Goal: Task Accomplishment & Management: Complete application form

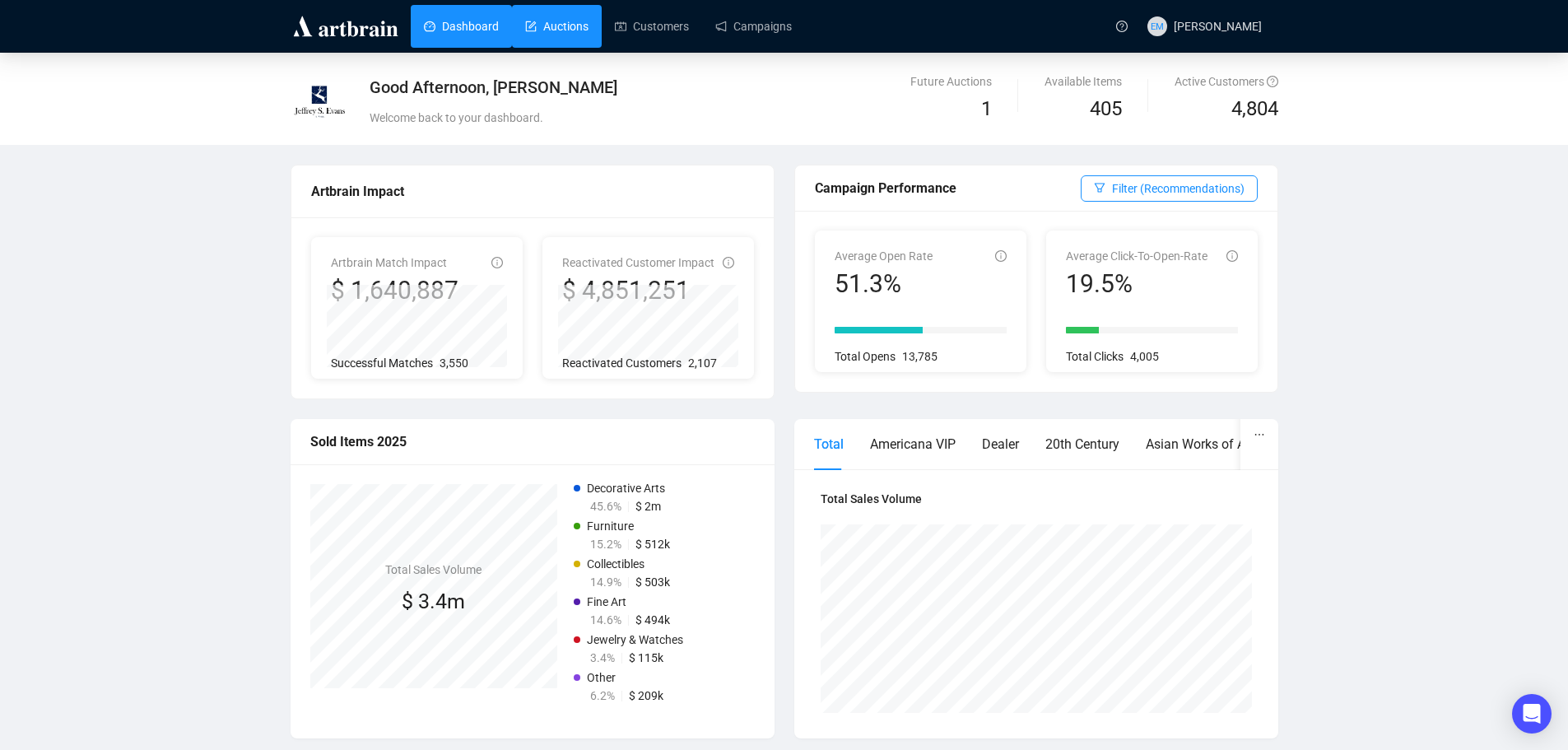
click at [565, 25] on link "Auctions" at bounding box center [557, 26] width 64 height 43
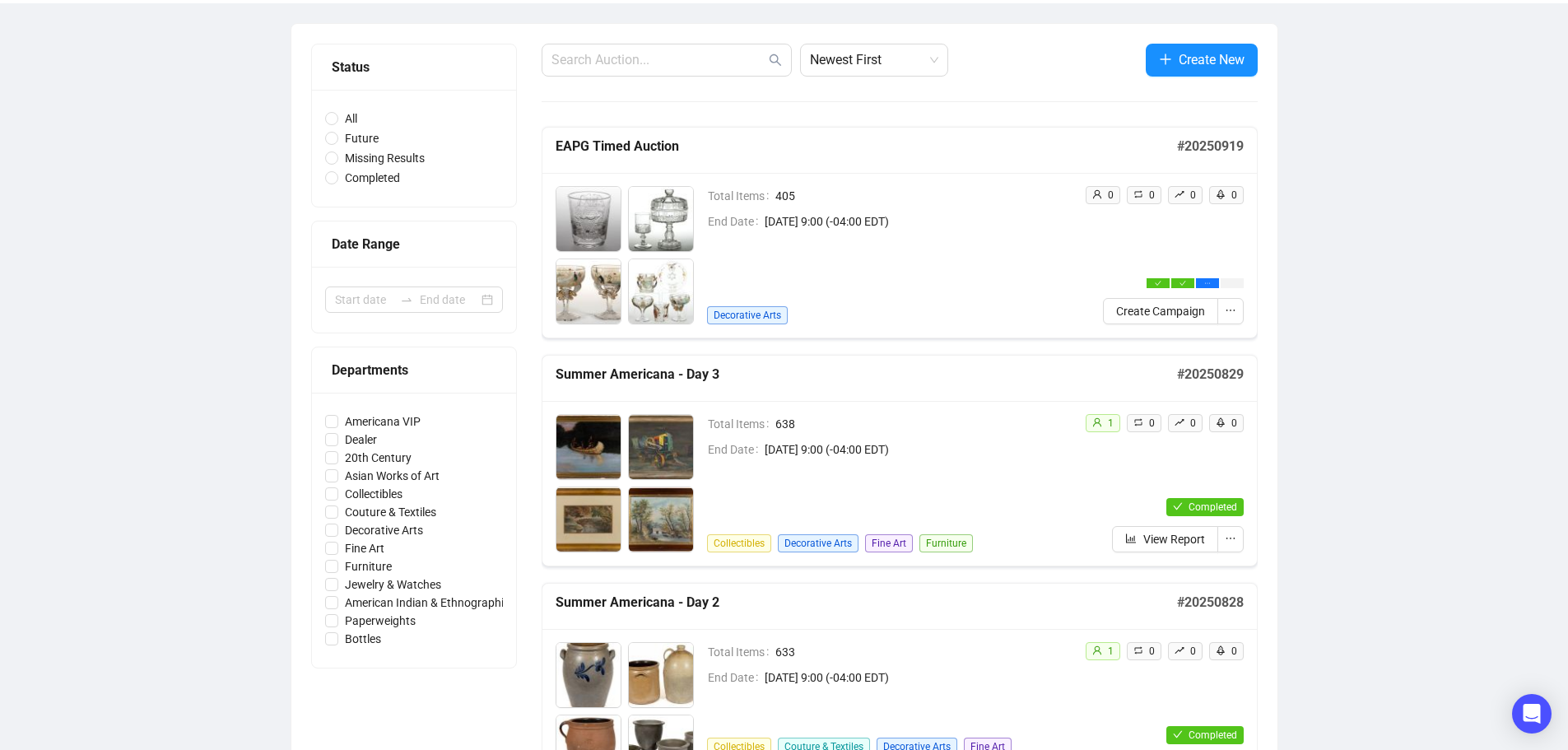
scroll to position [165, 0]
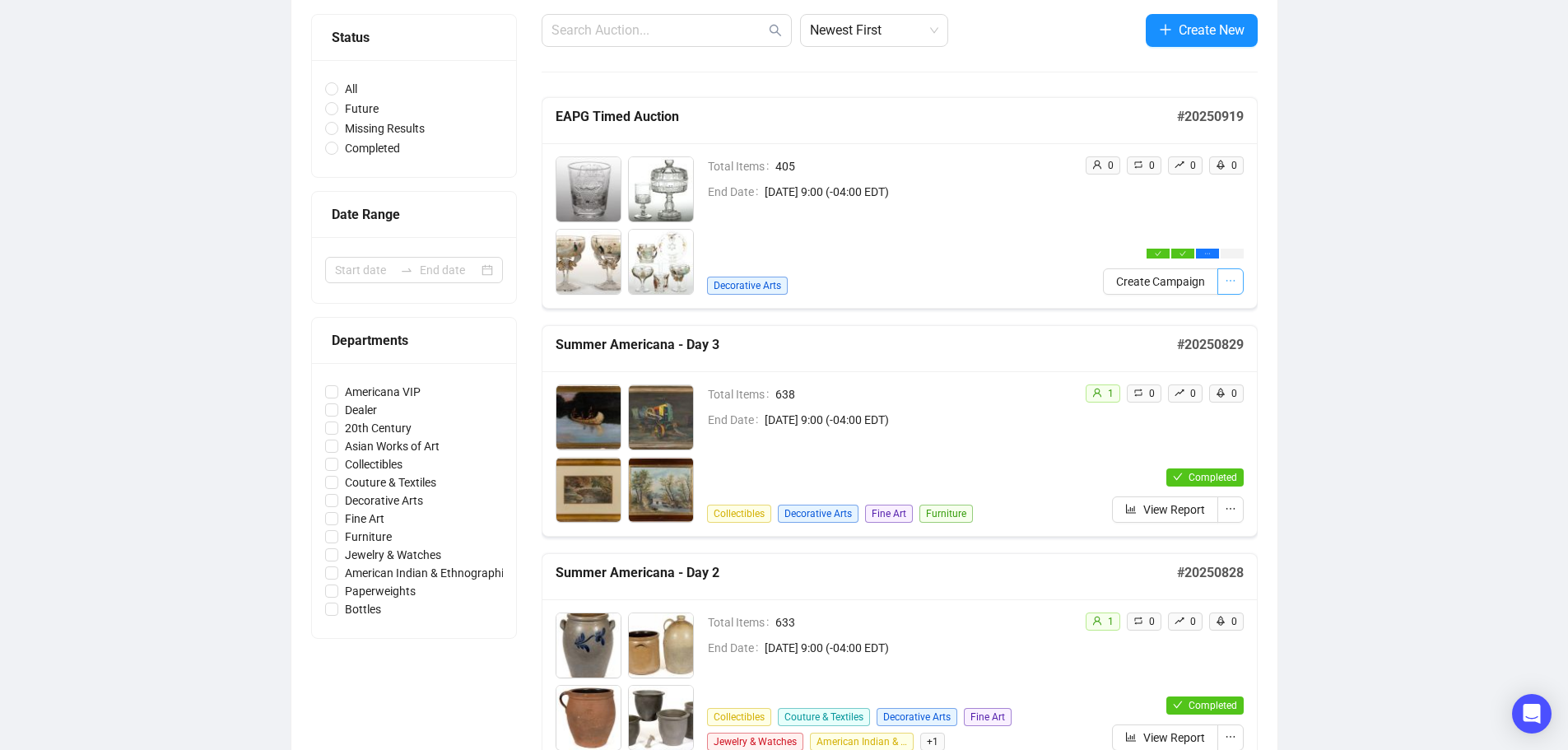
click at [1235, 276] on icon "ellipsis" at bounding box center [1230, 281] width 12 height 12
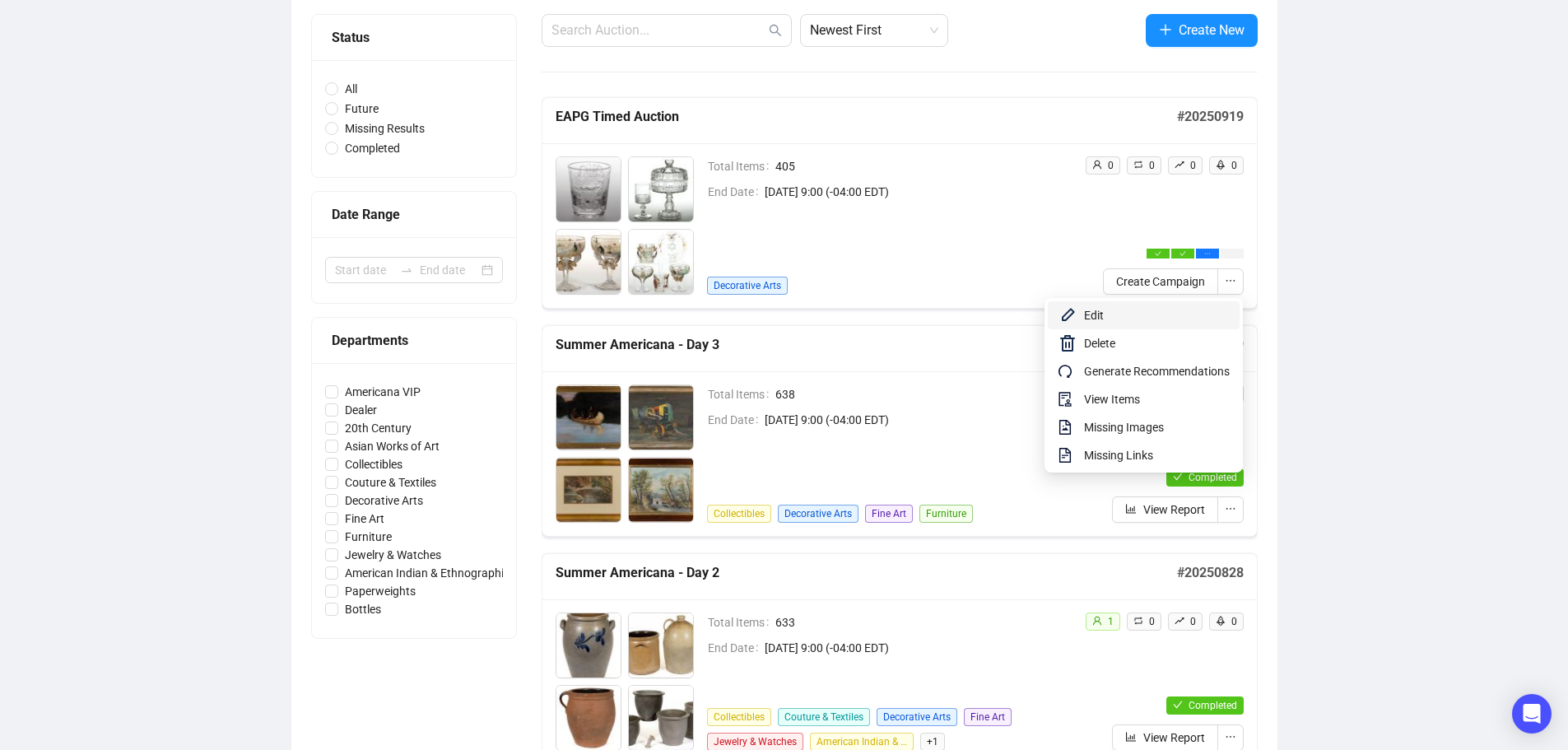
click at [1159, 320] on span "Edit" at bounding box center [1156, 315] width 146 height 18
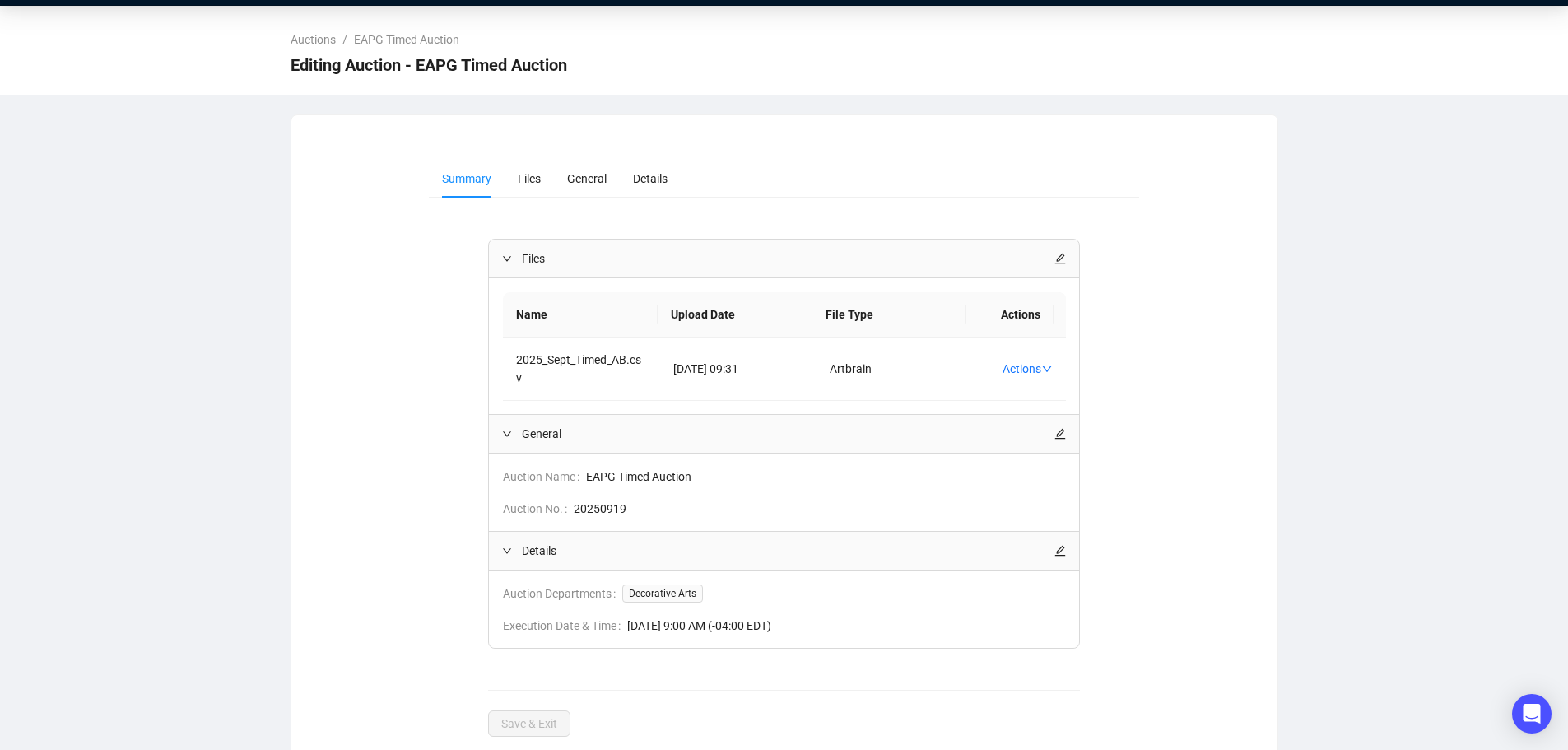
scroll to position [61, 0]
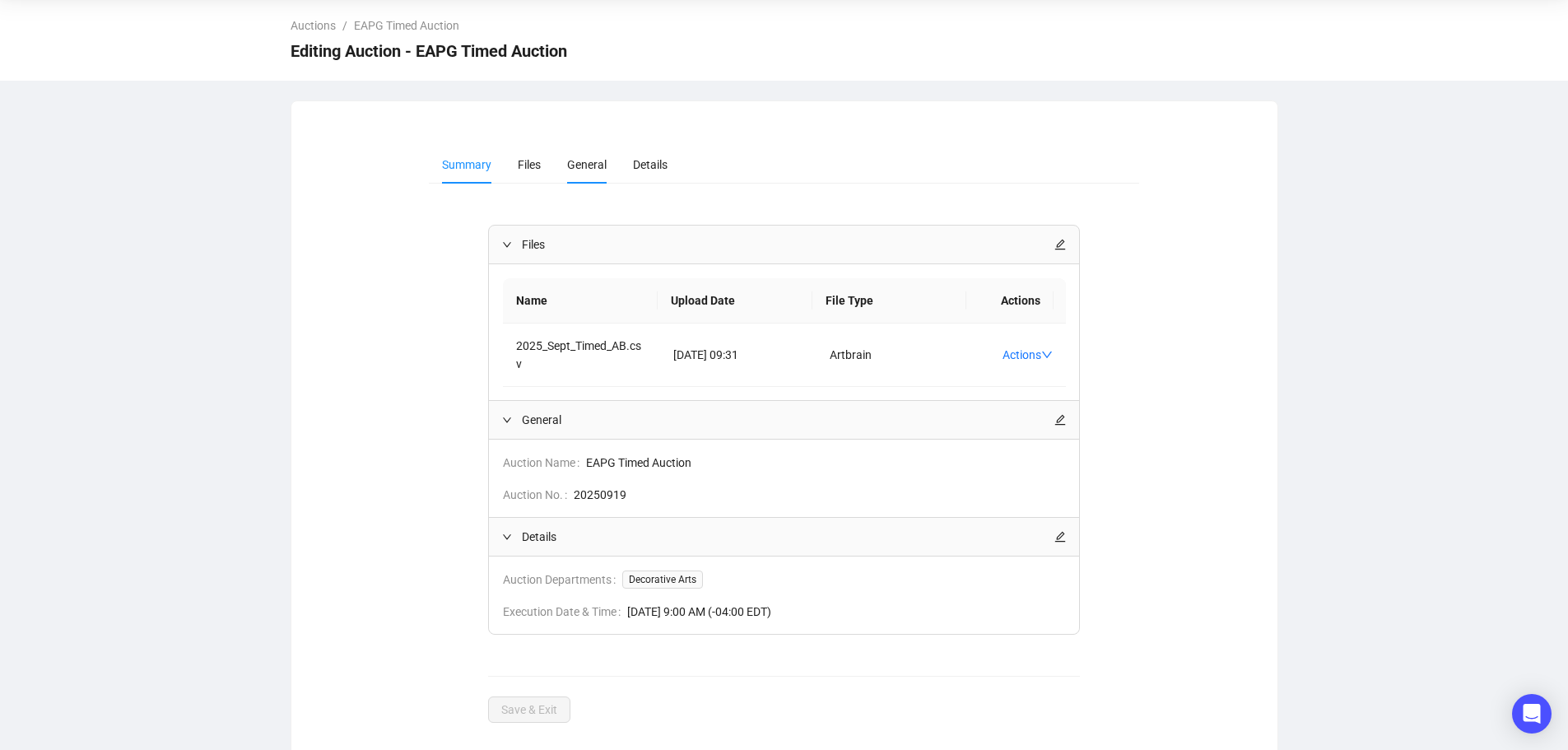
click at [570, 163] on span "General" at bounding box center [586, 165] width 40 height 14
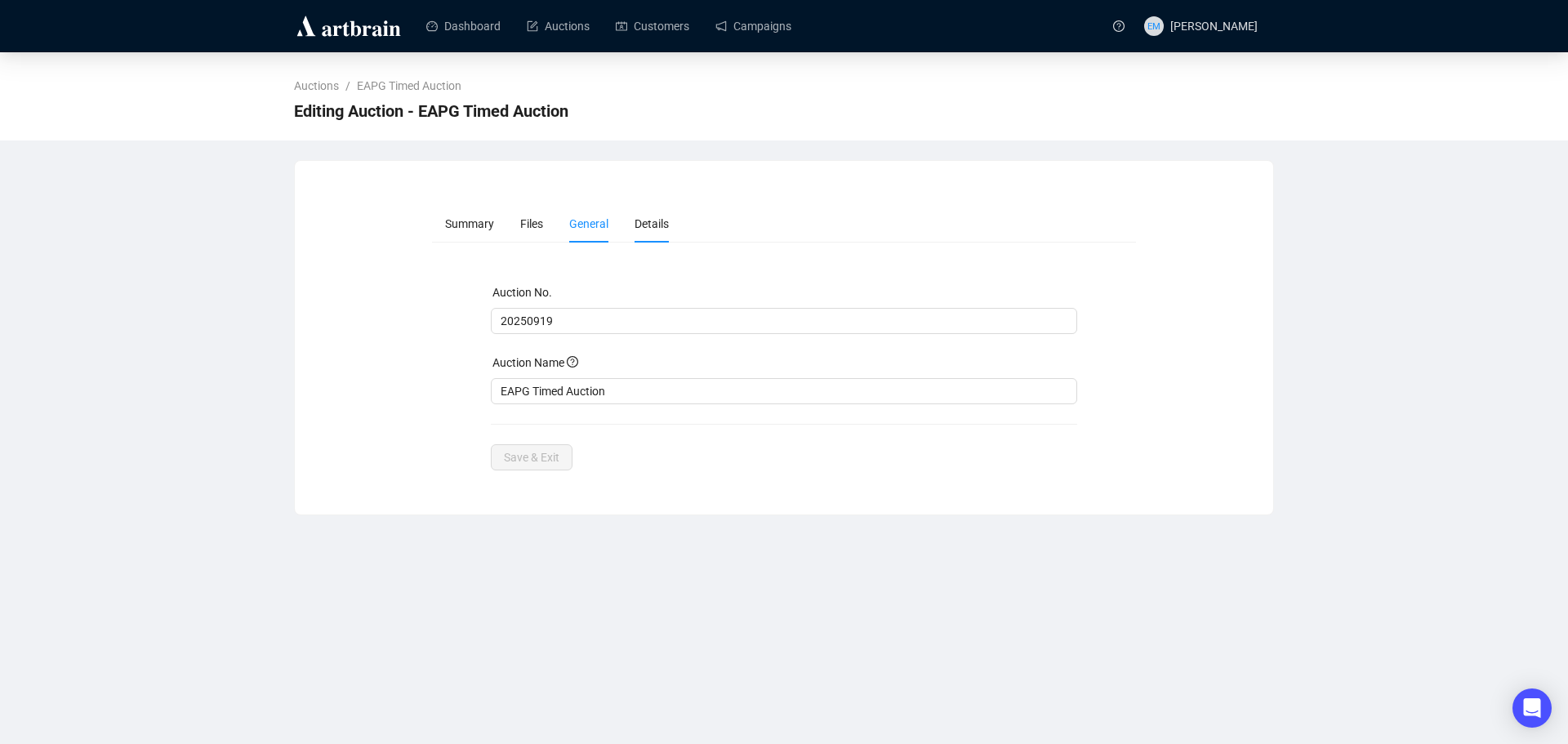
click at [636, 212] on li "Details" at bounding box center [651, 224] width 60 height 37
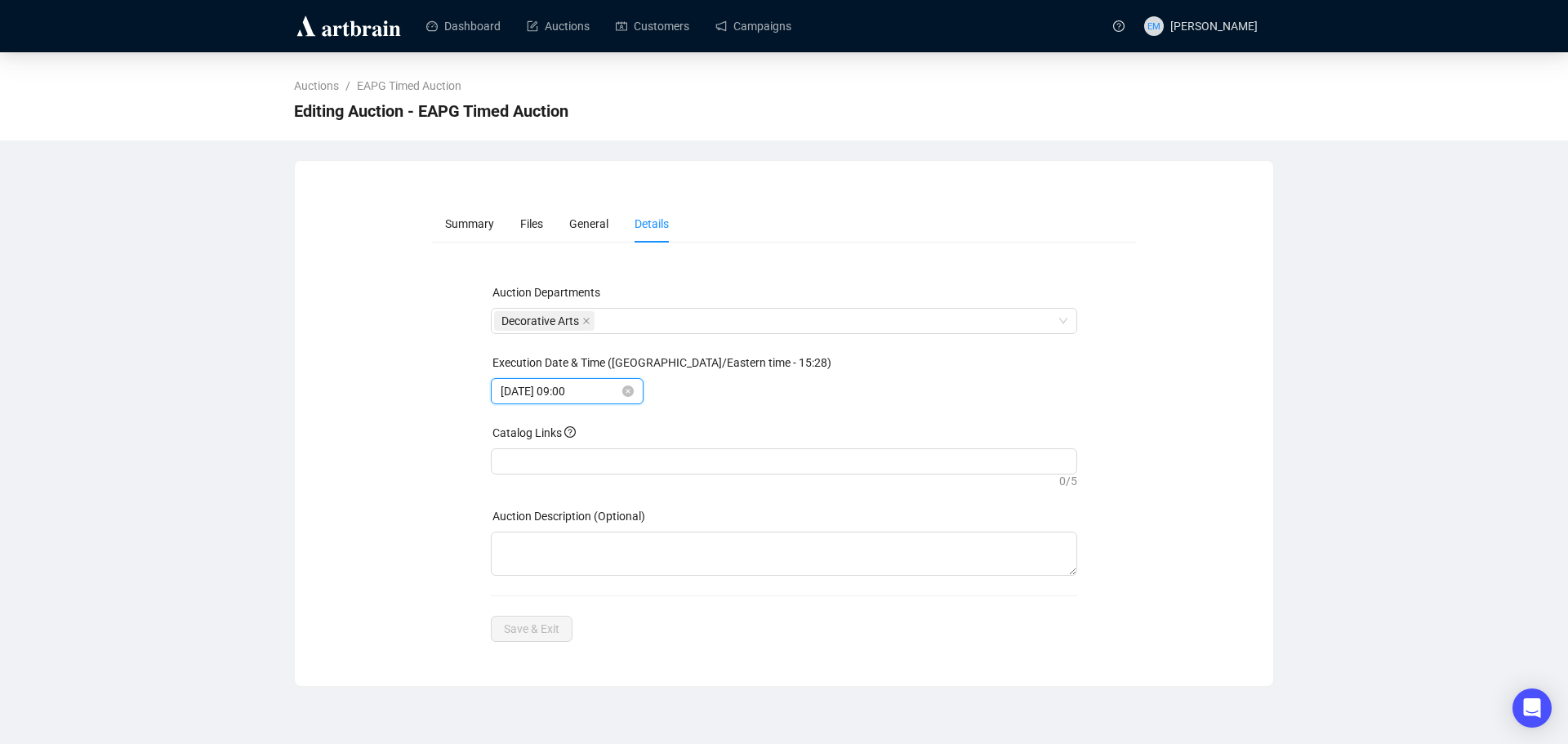
click at [583, 385] on input "[DATE] 09:00" at bounding box center [559, 391] width 118 height 18
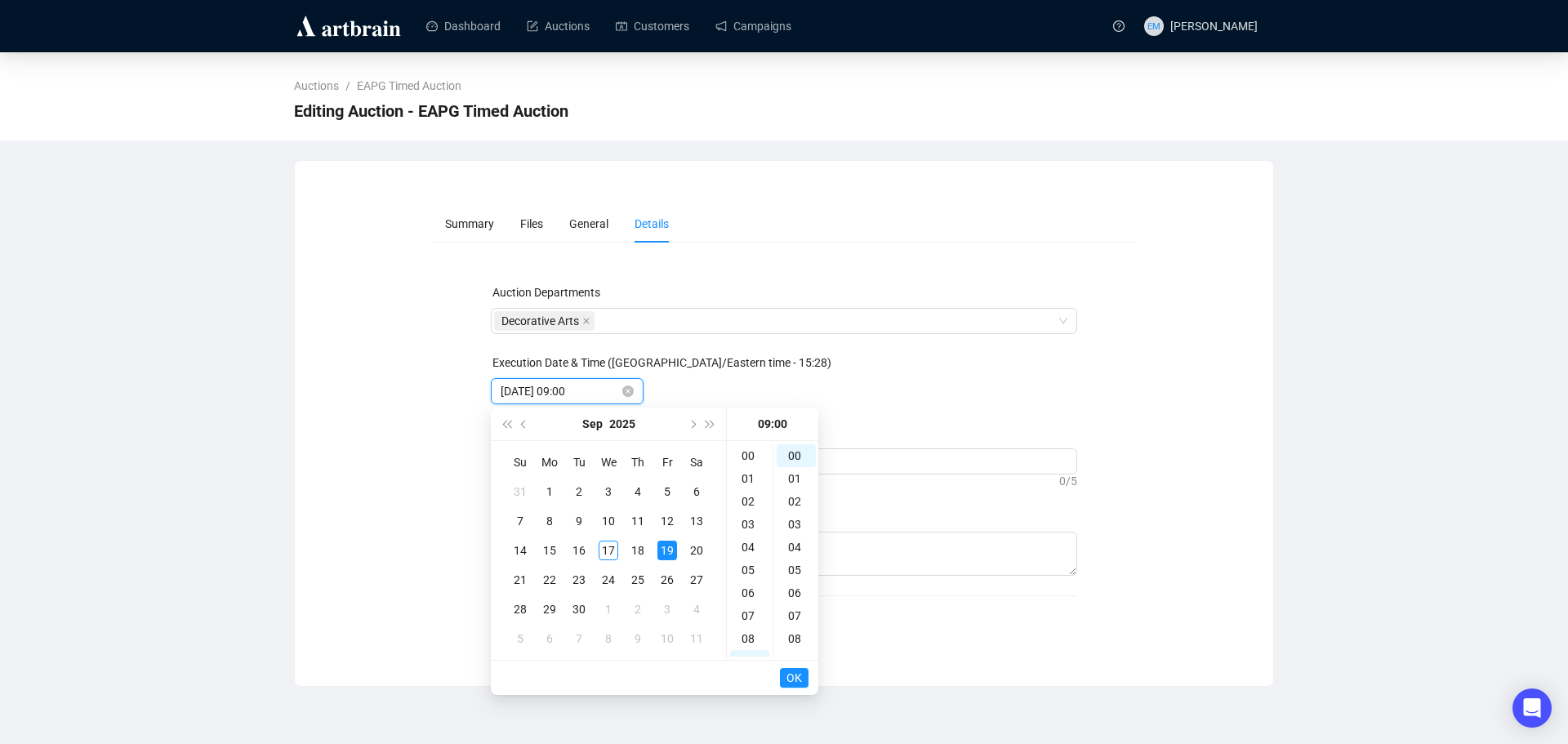
scroll to position [205, 0]
click at [555, 607] on div "29" at bounding box center [549, 609] width 19 height 19
click at [748, 510] on div "15" at bounding box center [749, 512] width 39 height 23
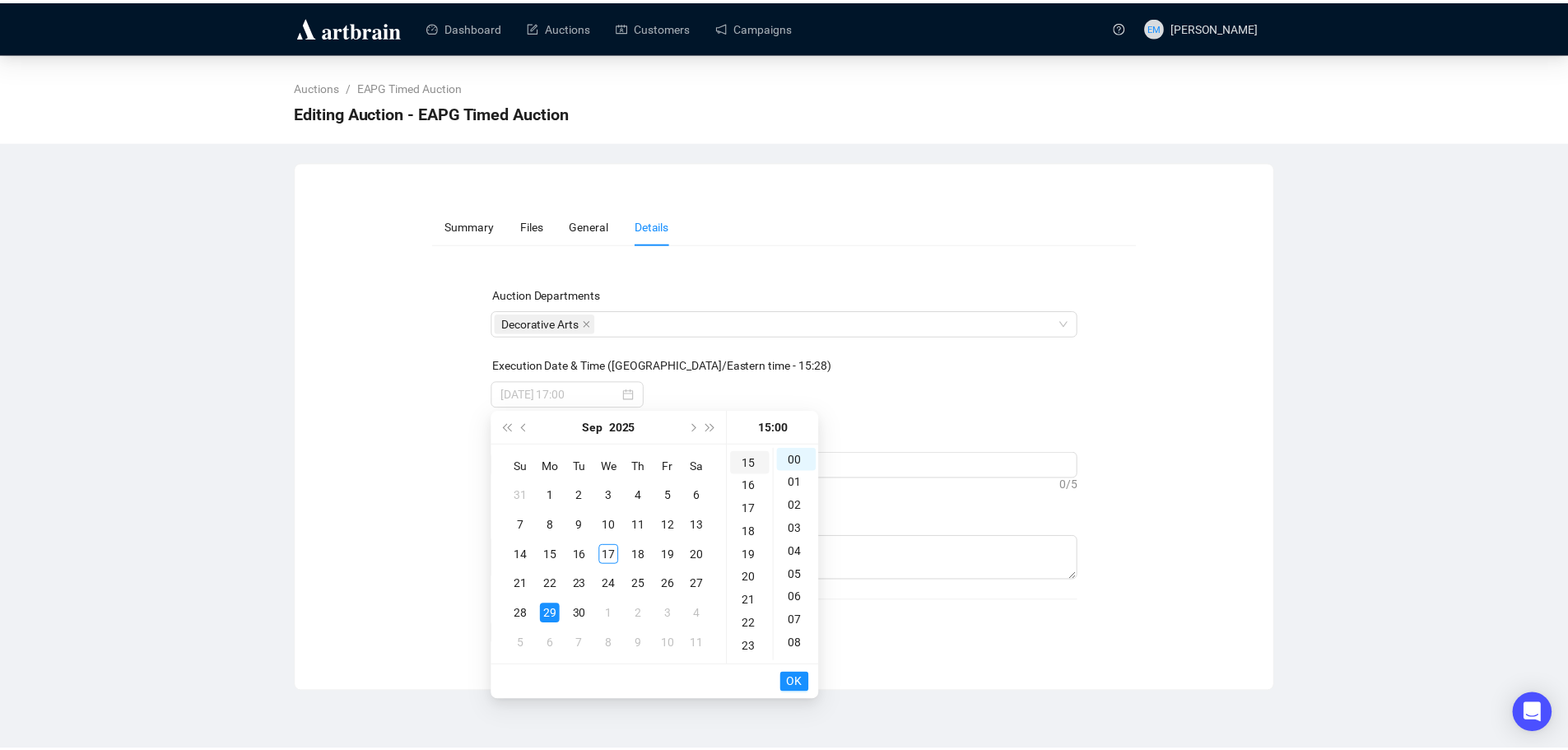
scroll to position [345, 0]
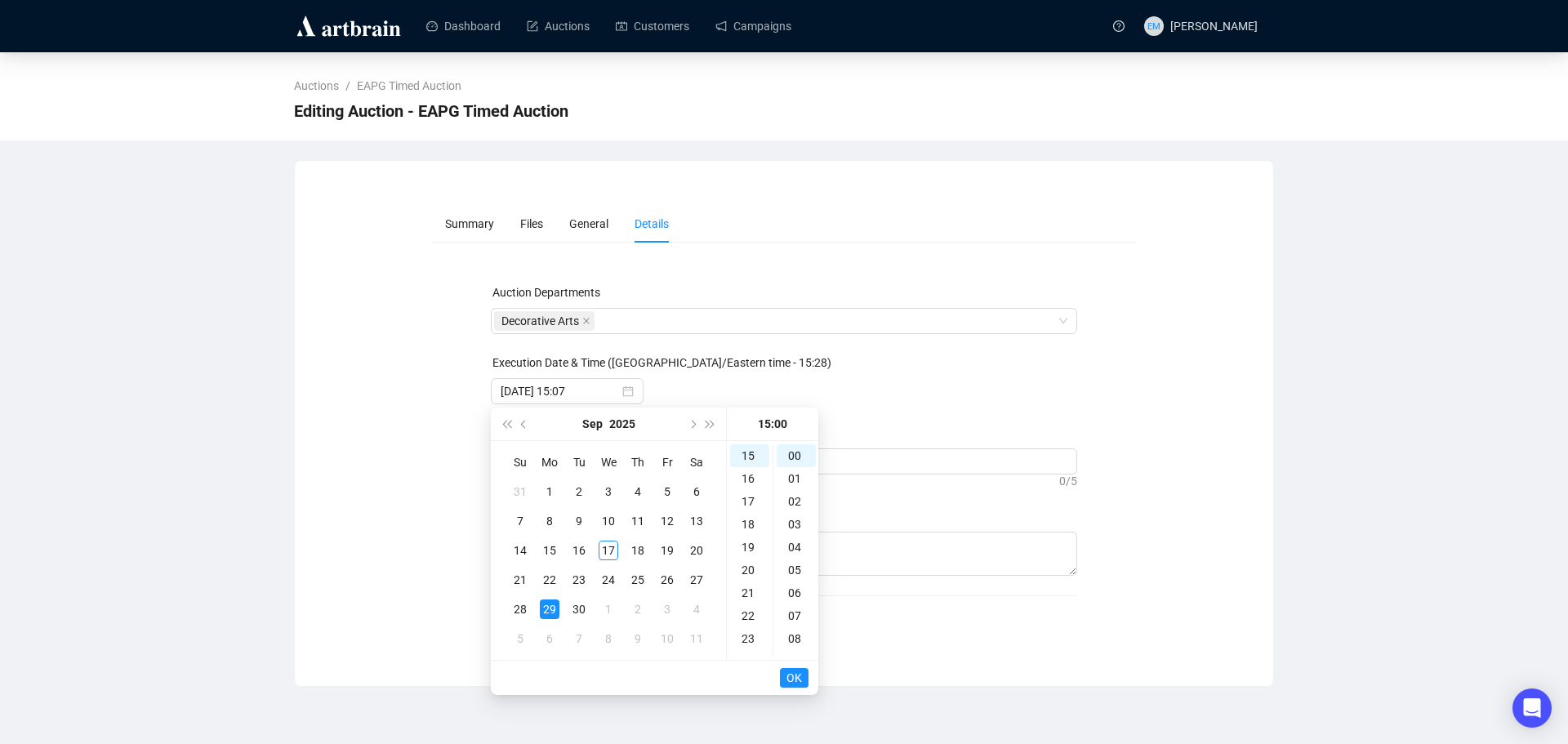
type input "[DATE] 15:00"
click at [786, 677] on span "OK" at bounding box center [794, 678] width 15 height 31
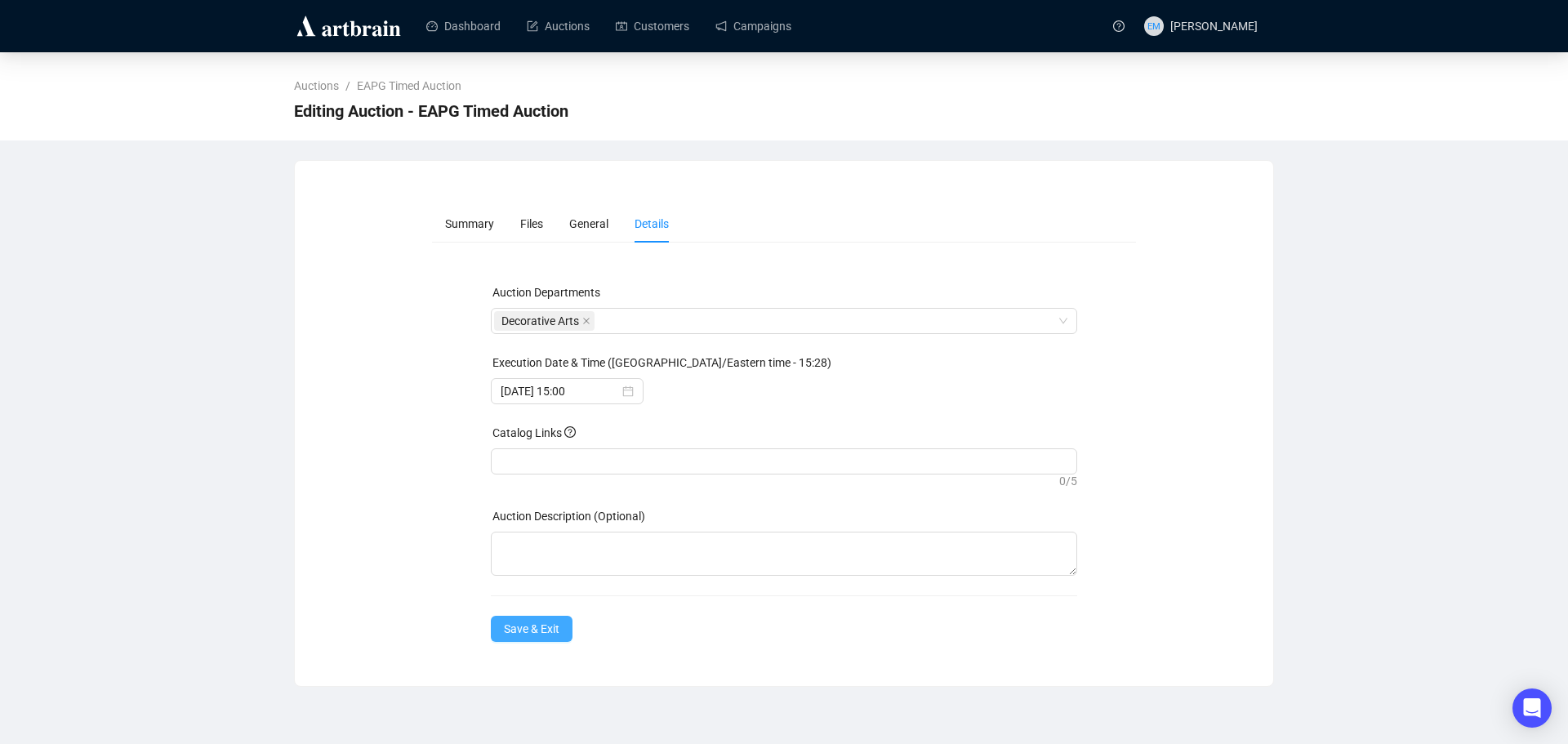
click at [548, 636] on span "Save & Exit" at bounding box center [532, 629] width 56 height 18
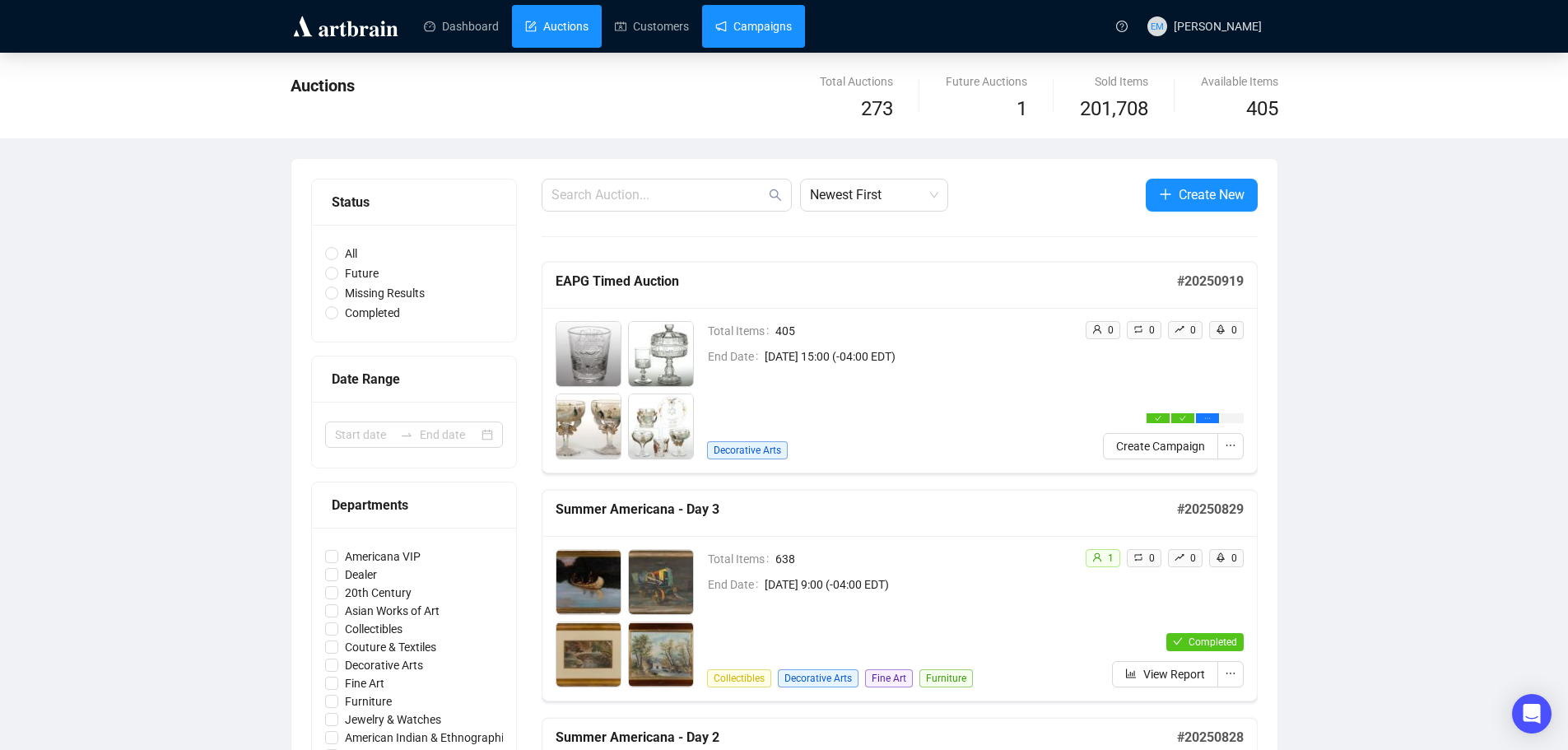
click at [736, 28] on link "Campaigns" at bounding box center [753, 26] width 76 height 43
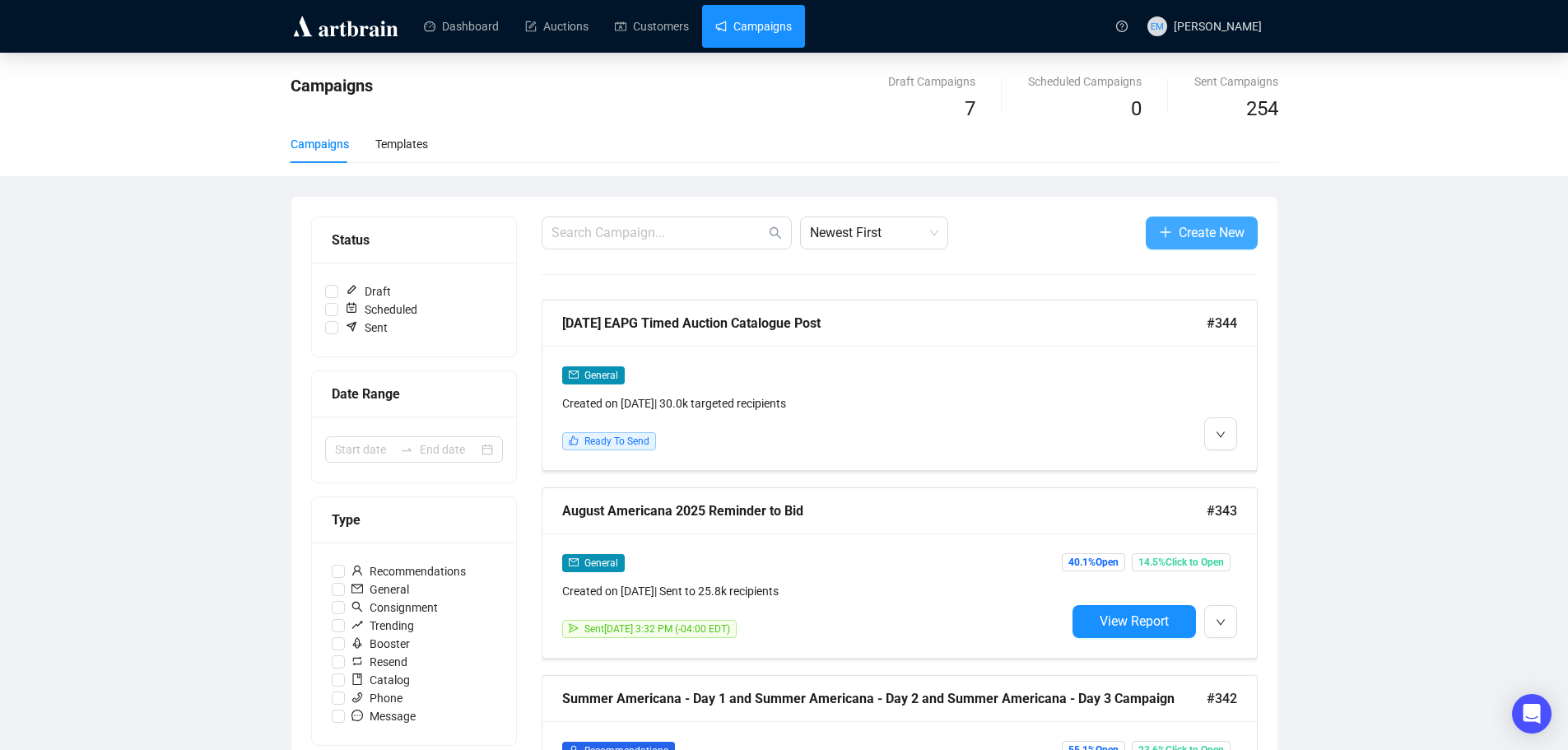
click at [1173, 233] on button "Create New" at bounding box center [1201, 233] width 112 height 33
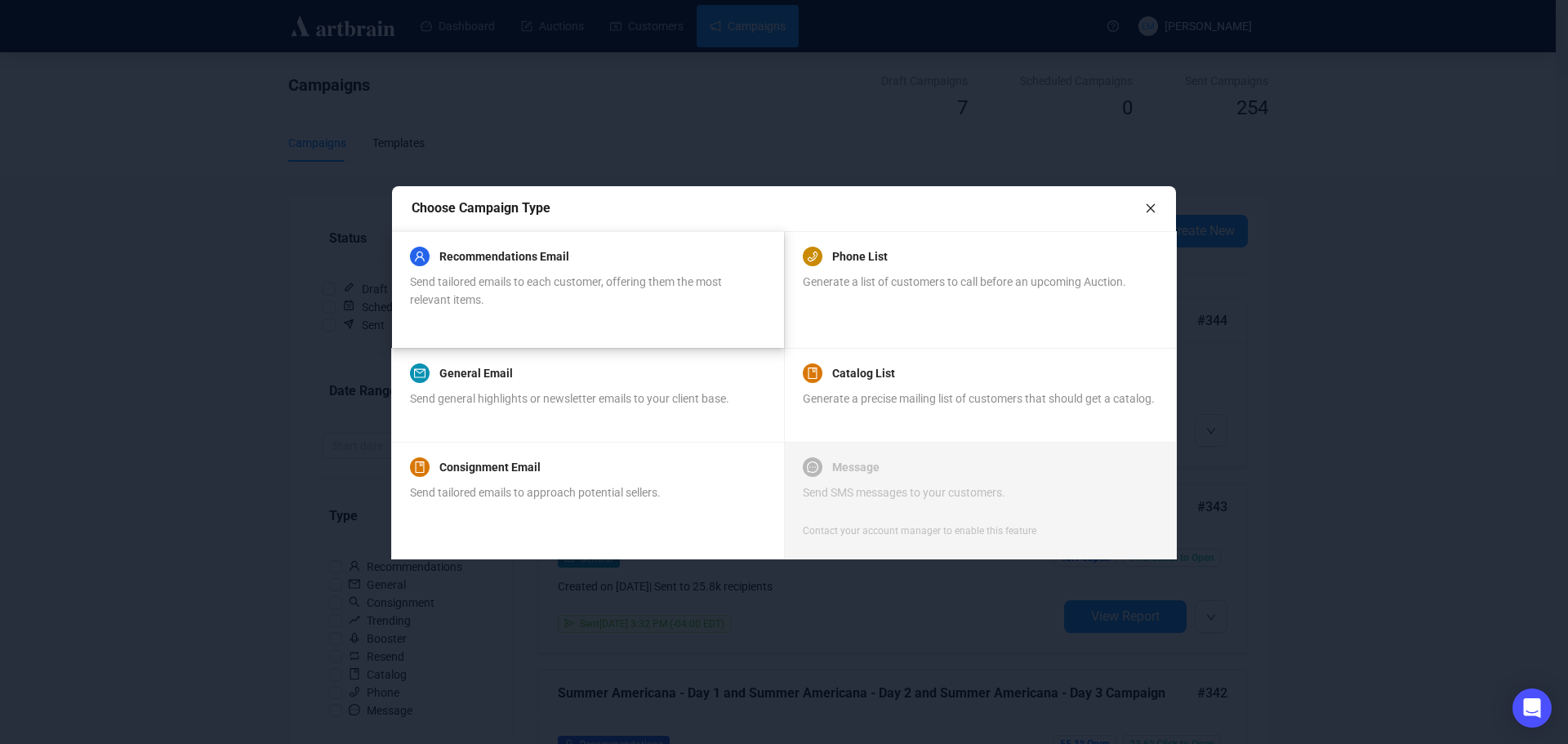
click at [612, 304] on div "Send tailored emails to each customer, offering them the most relevant items." at bounding box center [587, 290] width 354 height 36
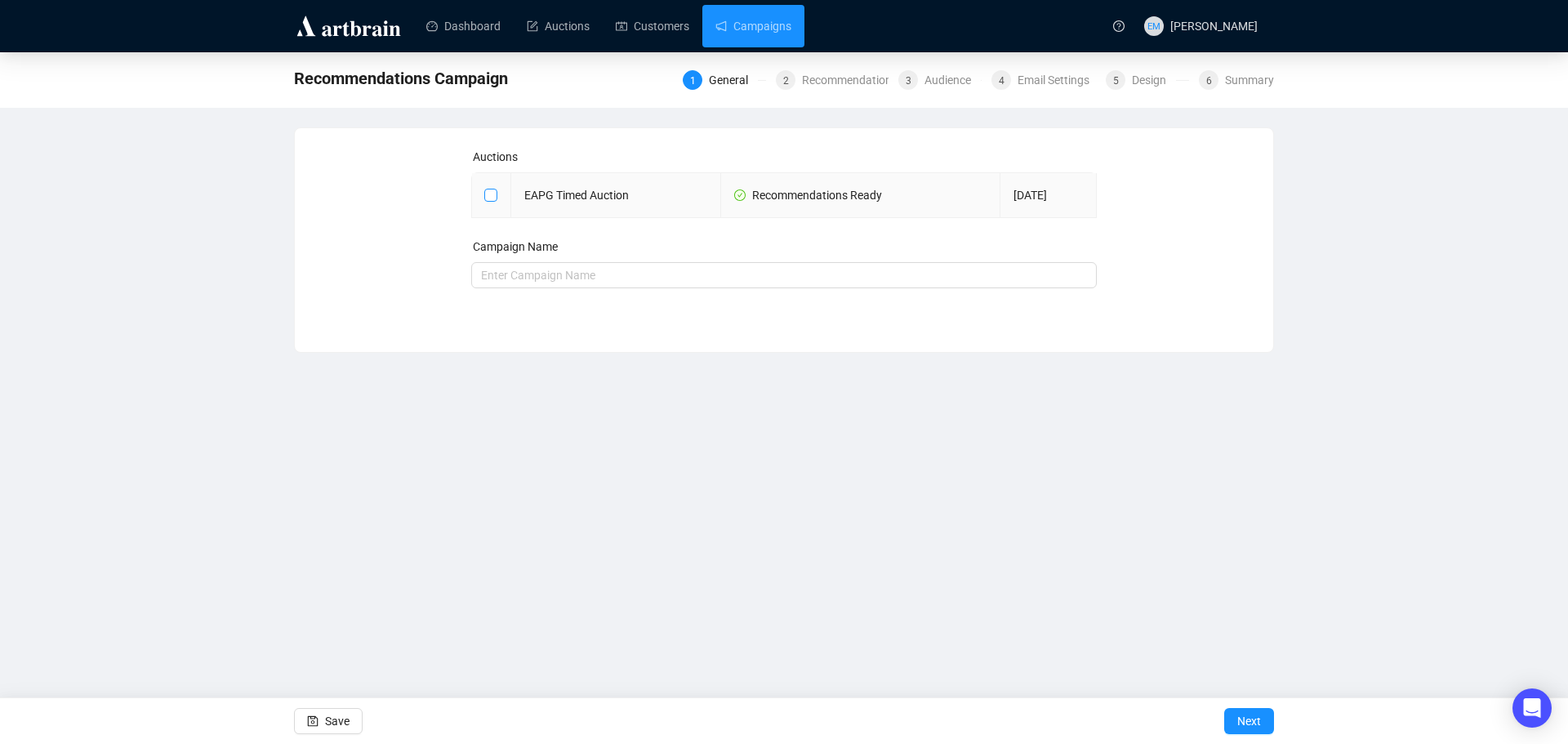
click at [493, 200] on input "checkbox" at bounding box center [490, 195] width 12 height 12
checkbox input "true"
type input "EAPG Timed Auction Campaign"
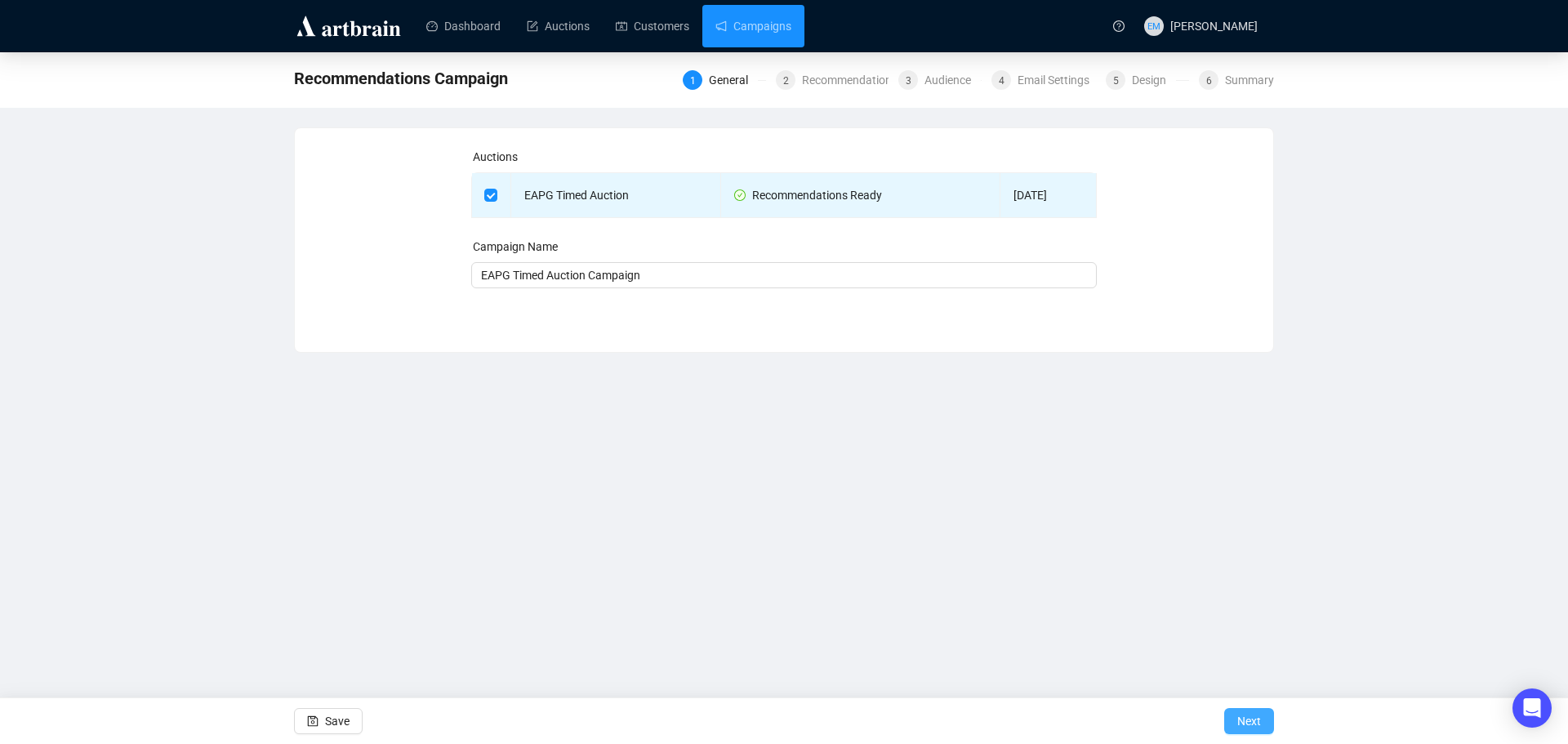
click at [1265, 721] on button "Next" at bounding box center [1249, 721] width 50 height 26
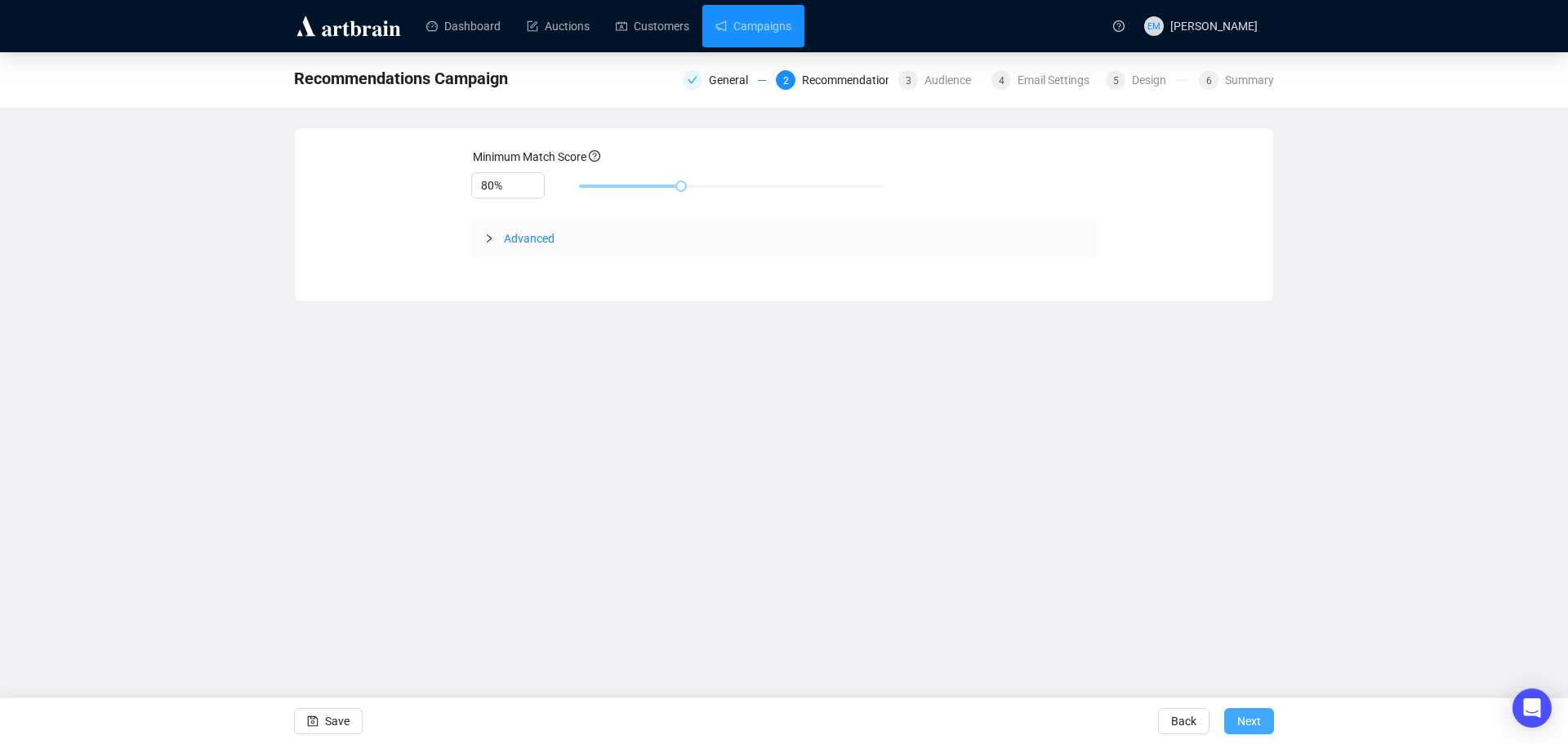
click at [1244, 720] on span "Next" at bounding box center [1249, 721] width 24 height 46
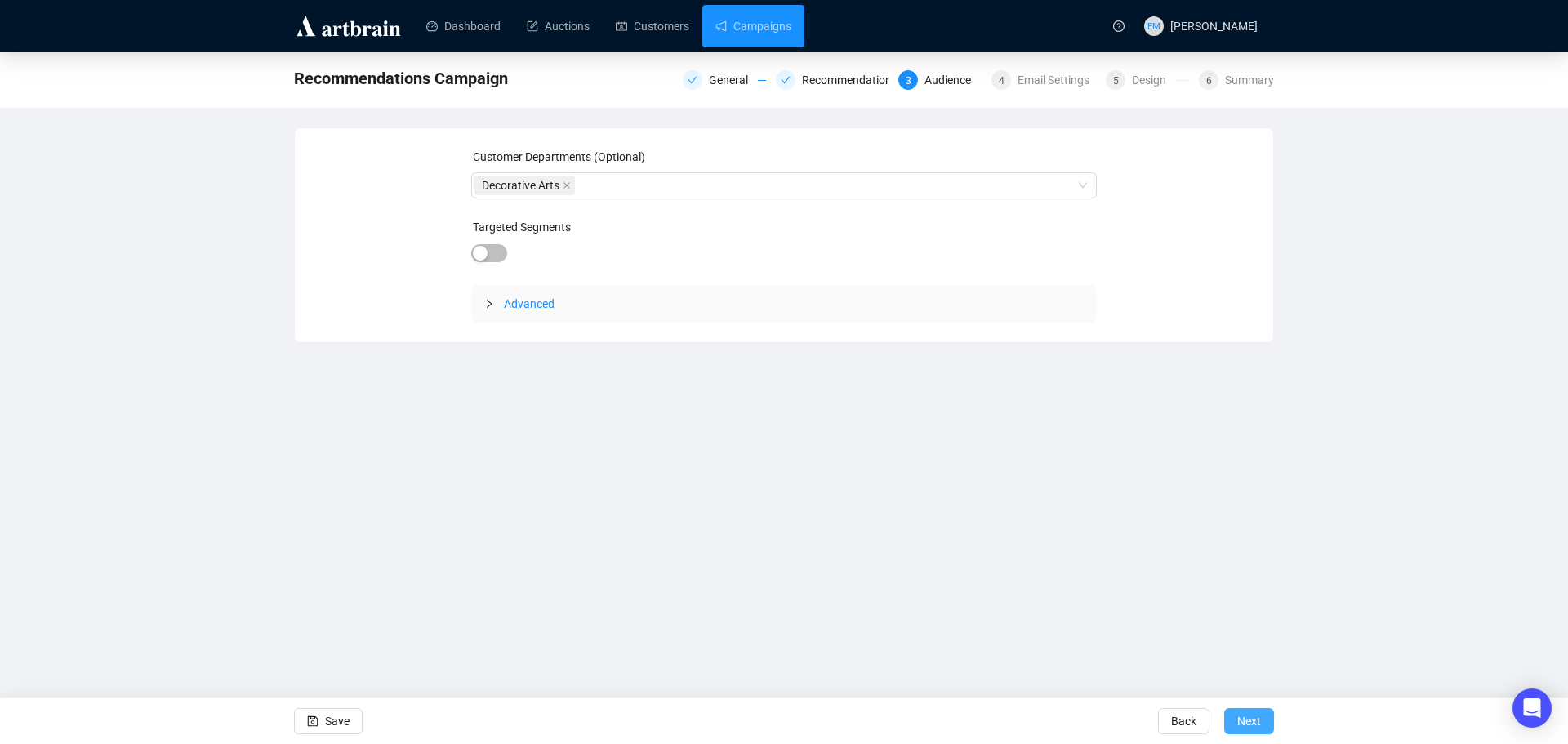
click at [1240, 720] on span "Next" at bounding box center [1249, 721] width 24 height 46
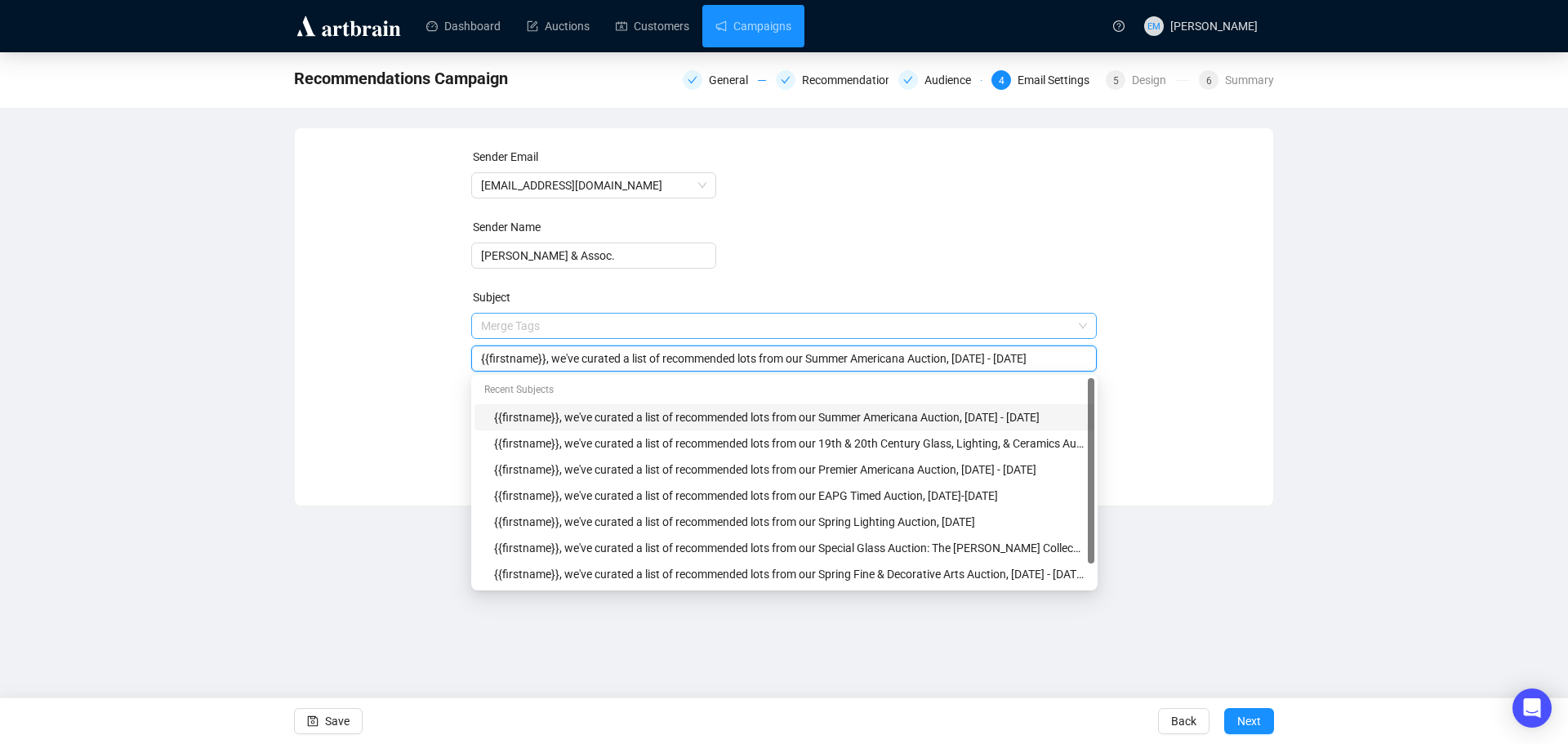
drag, startPoint x: 807, startPoint y: 324, endPoint x: 903, endPoint y: 334, distance: 96.5
click at [903, 334] on span "Merge Tags {{firstname}}, we've curated a list of recommended lots from our Sum…" at bounding box center [784, 343] width 626 height 46
drag, startPoint x: 914, startPoint y: 358, endPoint x: 990, endPoint y: 358, distance: 76.0
click at [990, 358] on input "{{firstname}}, we've curated a list of recommended lots from our EAPG Timed Auc…" at bounding box center [784, 358] width 607 height 18
type input "{{firstname}}, we've curated a list of recommended lots from our EAPG Timed Auc…"
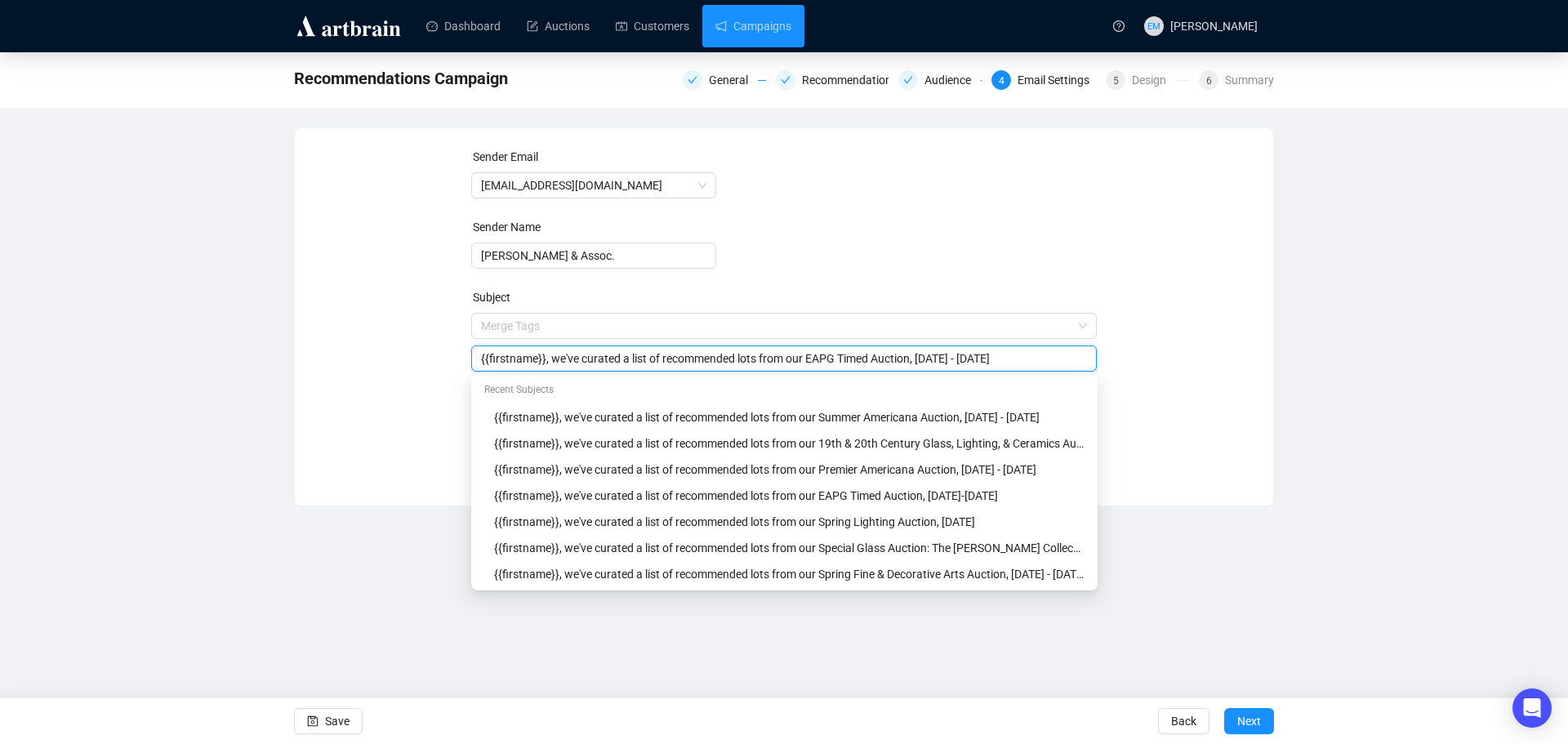
click at [1176, 304] on div "Sender Email [EMAIL_ADDRESS][DOMAIN_NAME] Sender Name [PERSON_NAME] & Assoc. Su…" at bounding box center [784, 304] width 939 height 314
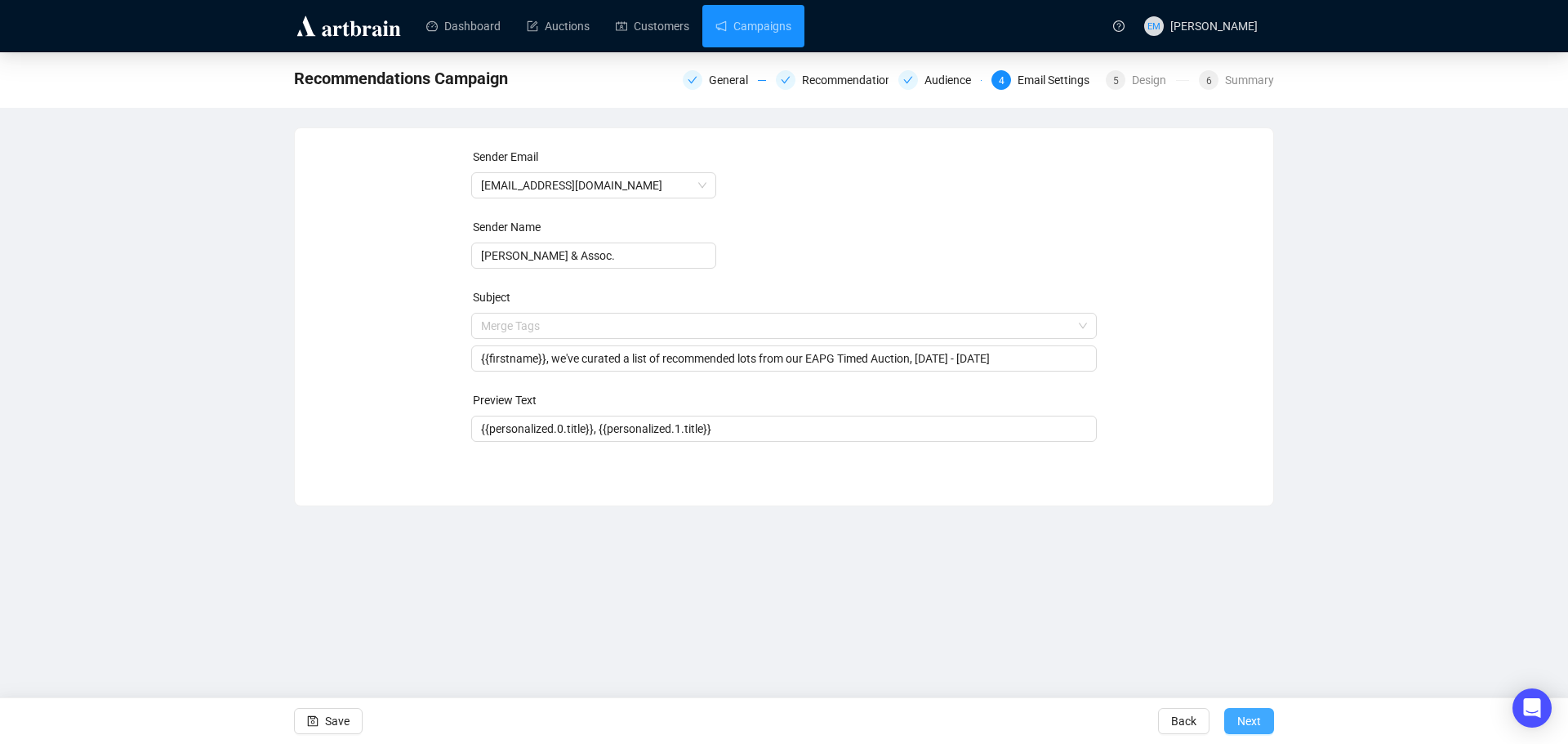
click at [1251, 725] on span "Next" at bounding box center [1249, 721] width 24 height 46
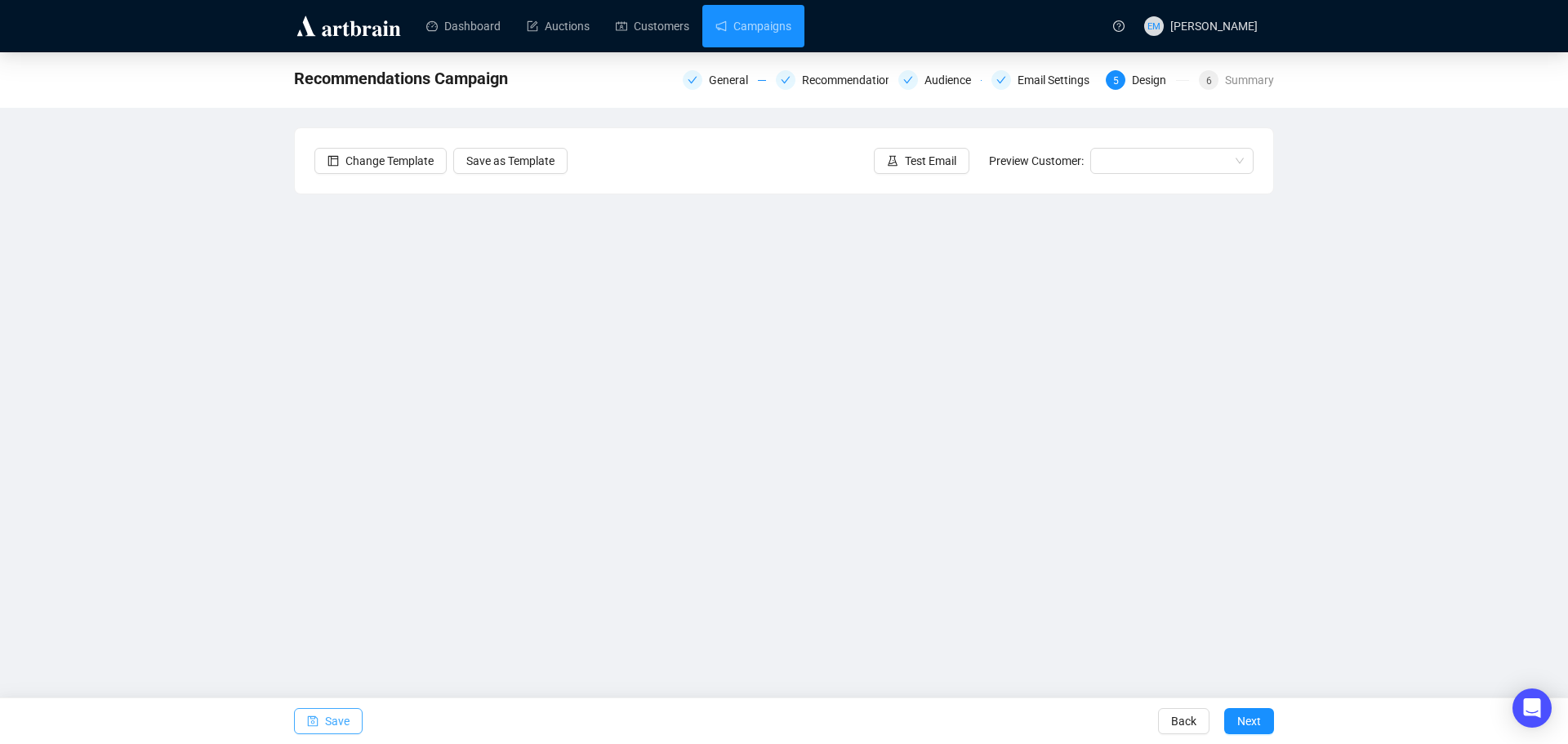
click at [331, 720] on span "Save" at bounding box center [338, 721] width 25 height 46
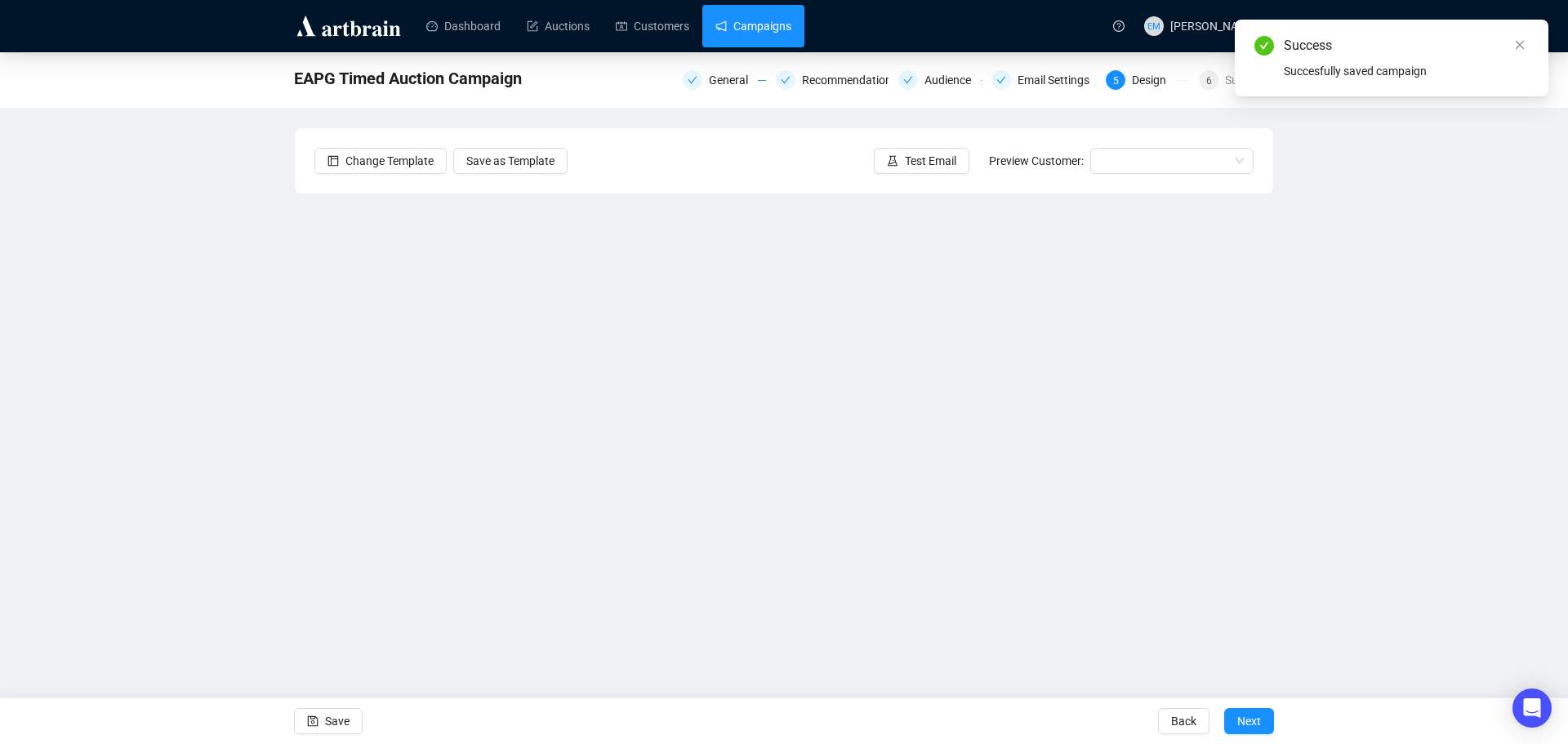
click at [752, 10] on link "Campaigns" at bounding box center [753, 26] width 76 height 42
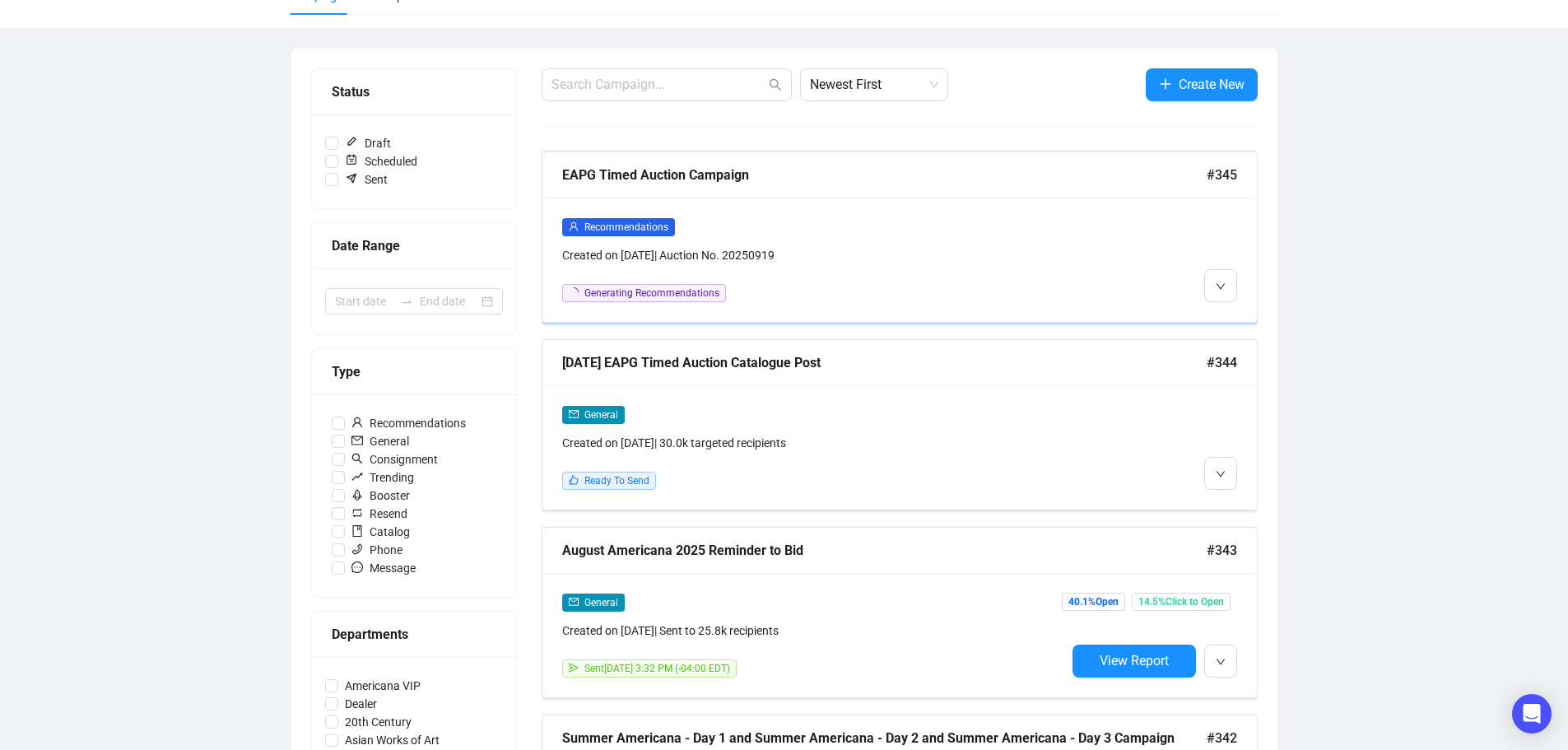
scroll to position [165, 0]
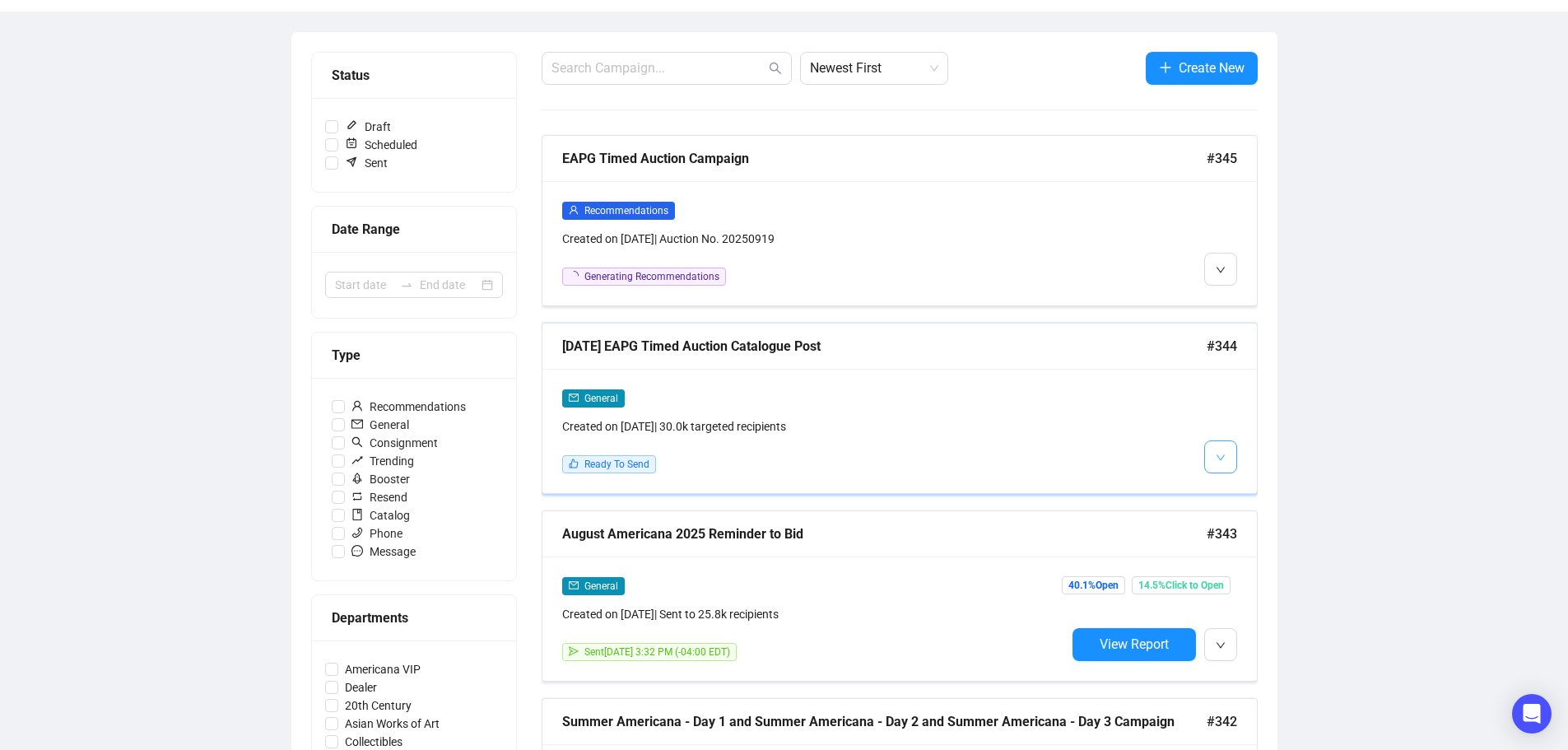
click at [1219, 453] on icon "down" at bounding box center [1220, 458] width 10 height 10
click at [1243, 488] on span "Edit" at bounding box center [1247, 492] width 19 height 14
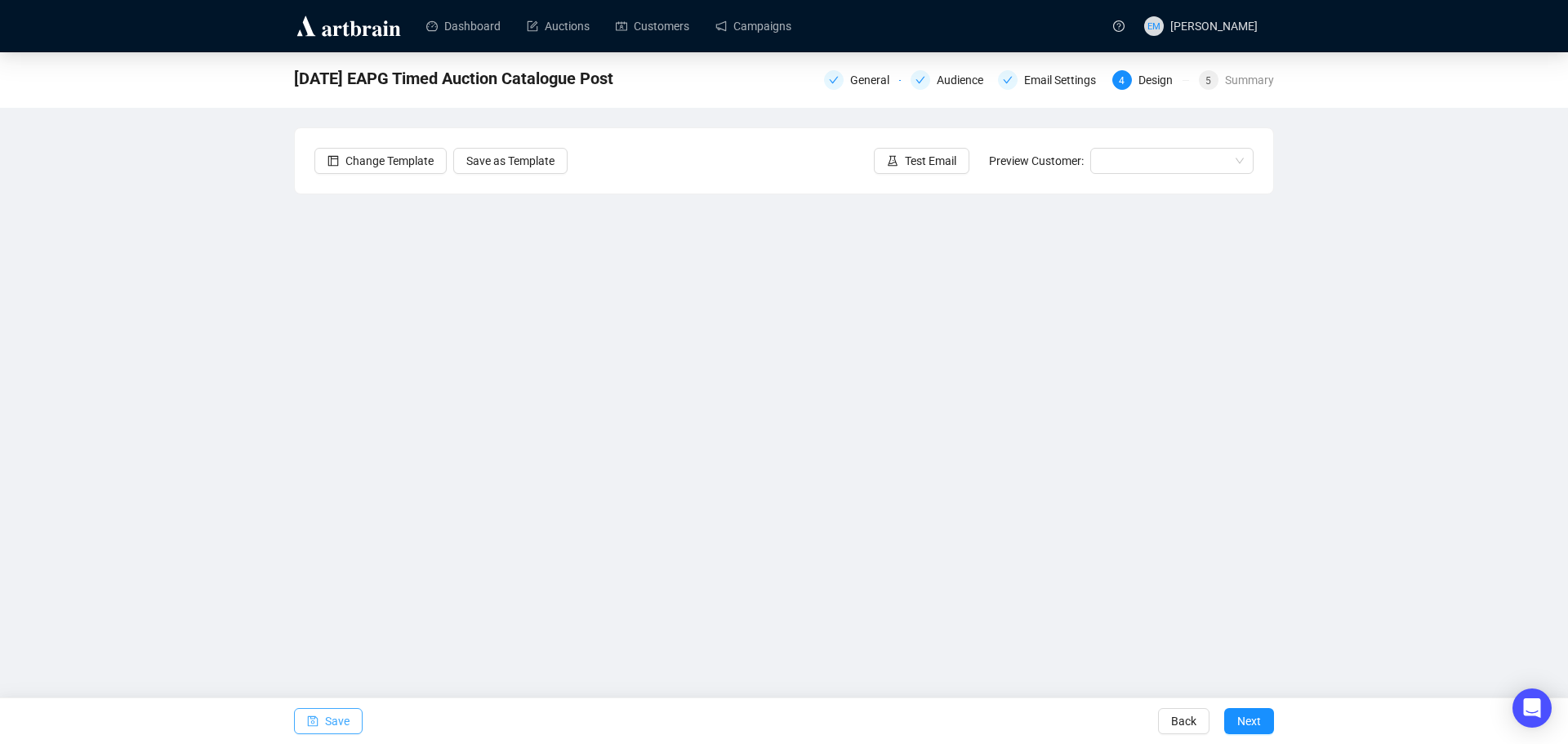
click at [359, 720] on button "Save" at bounding box center [327, 721] width 68 height 26
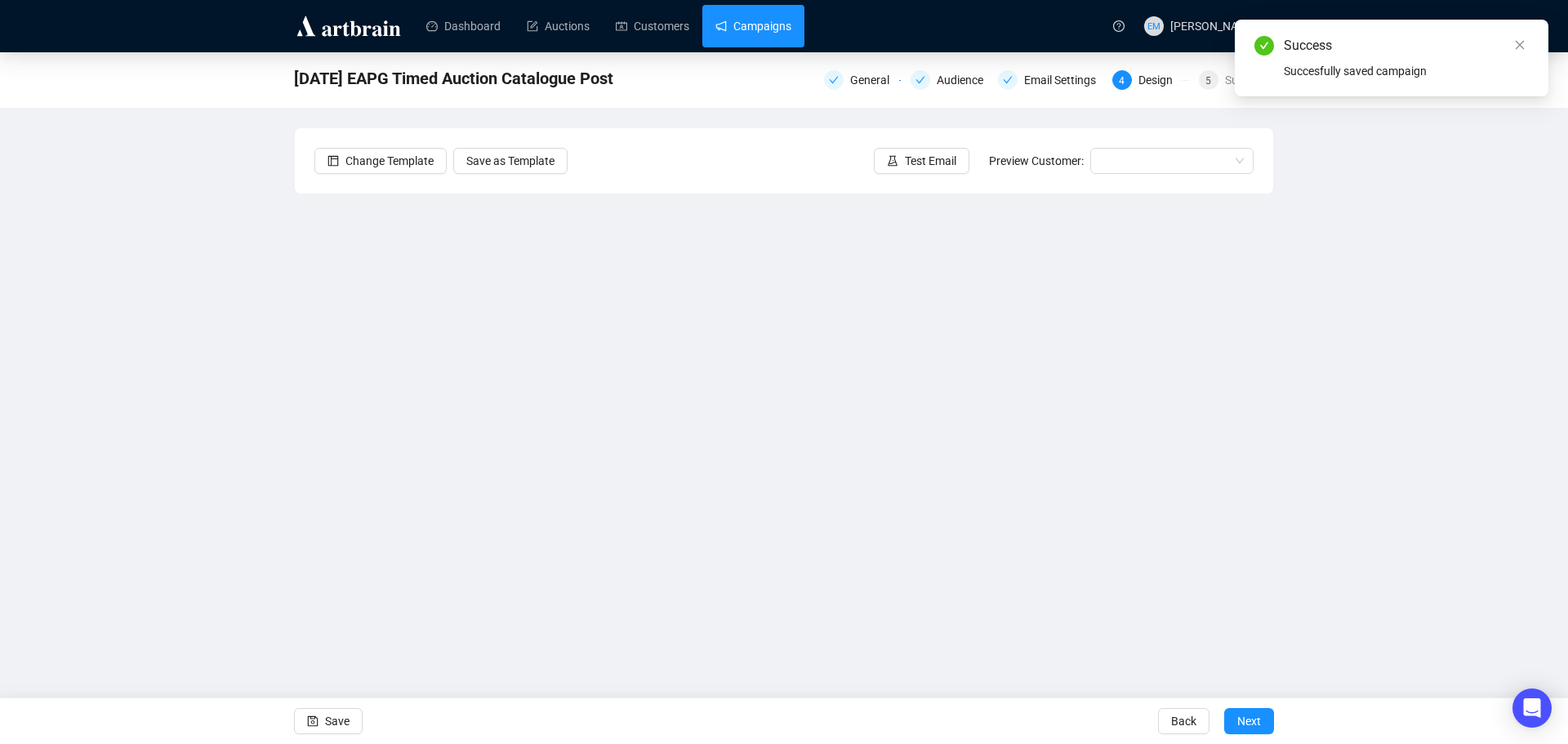
click at [790, 36] on link "Campaigns" at bounding box center [753, 26] width 76 height 42
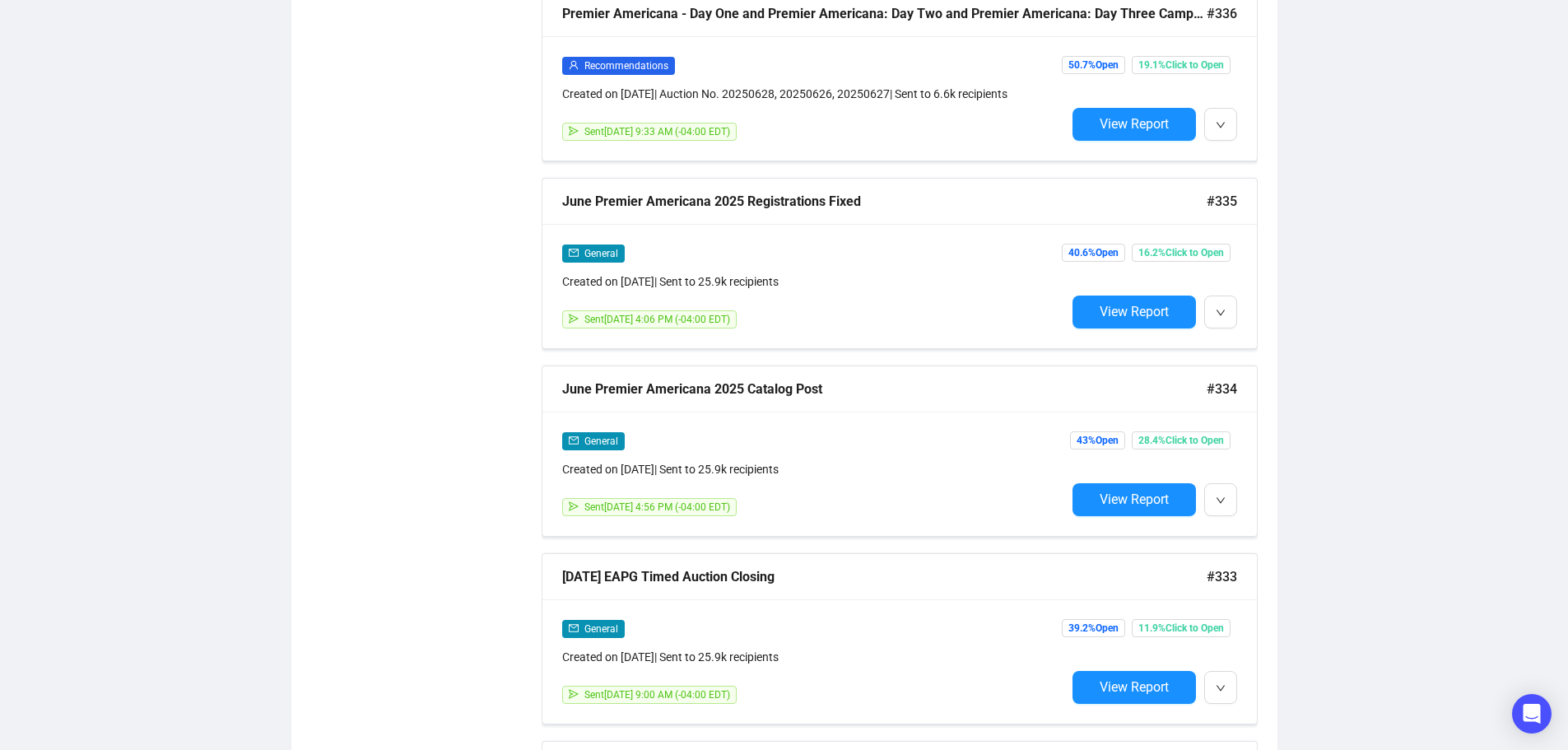
scroll to position [2261, 0]
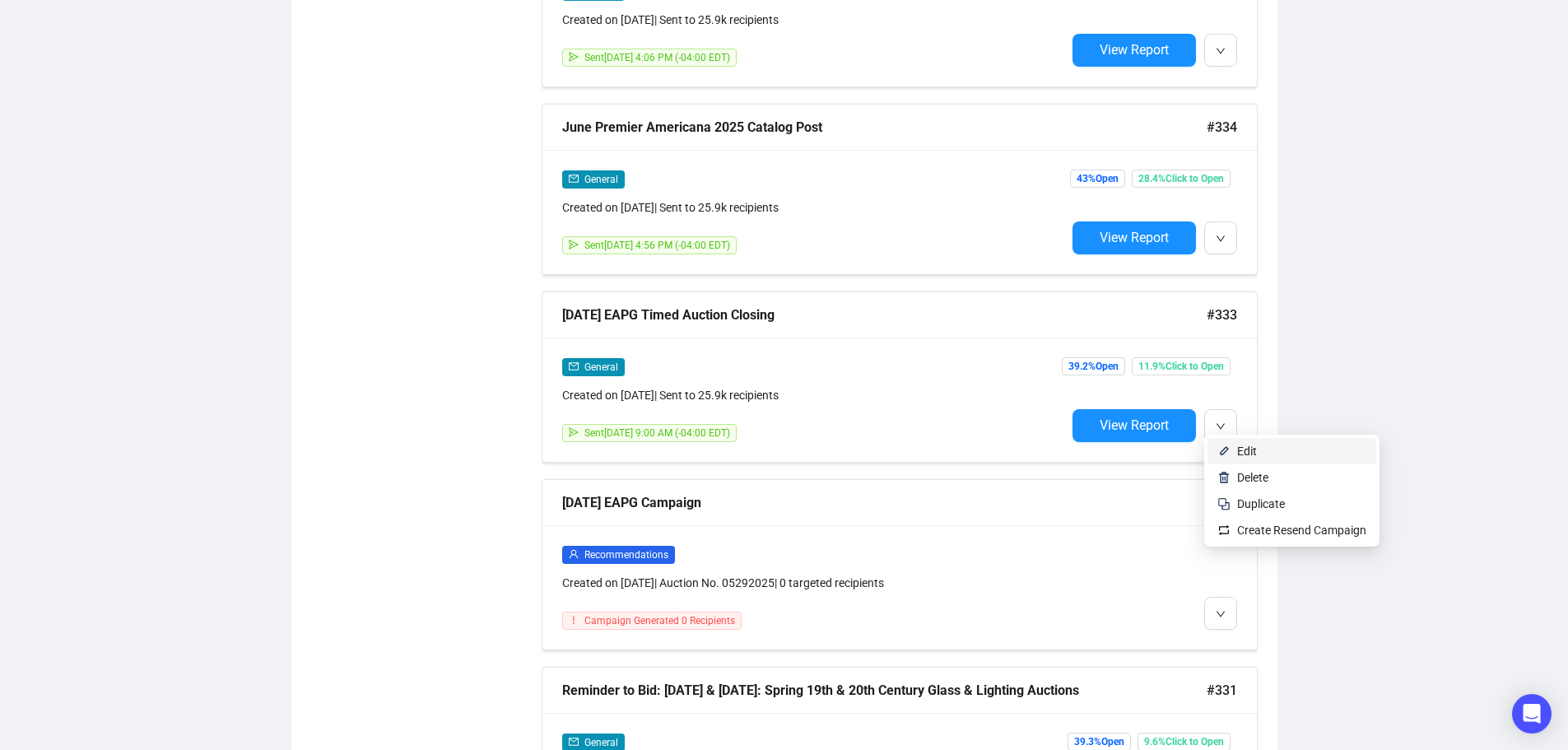
click at [1237, 452] on span "Edit" at bounding box center [1247, 451] width 19 height 14
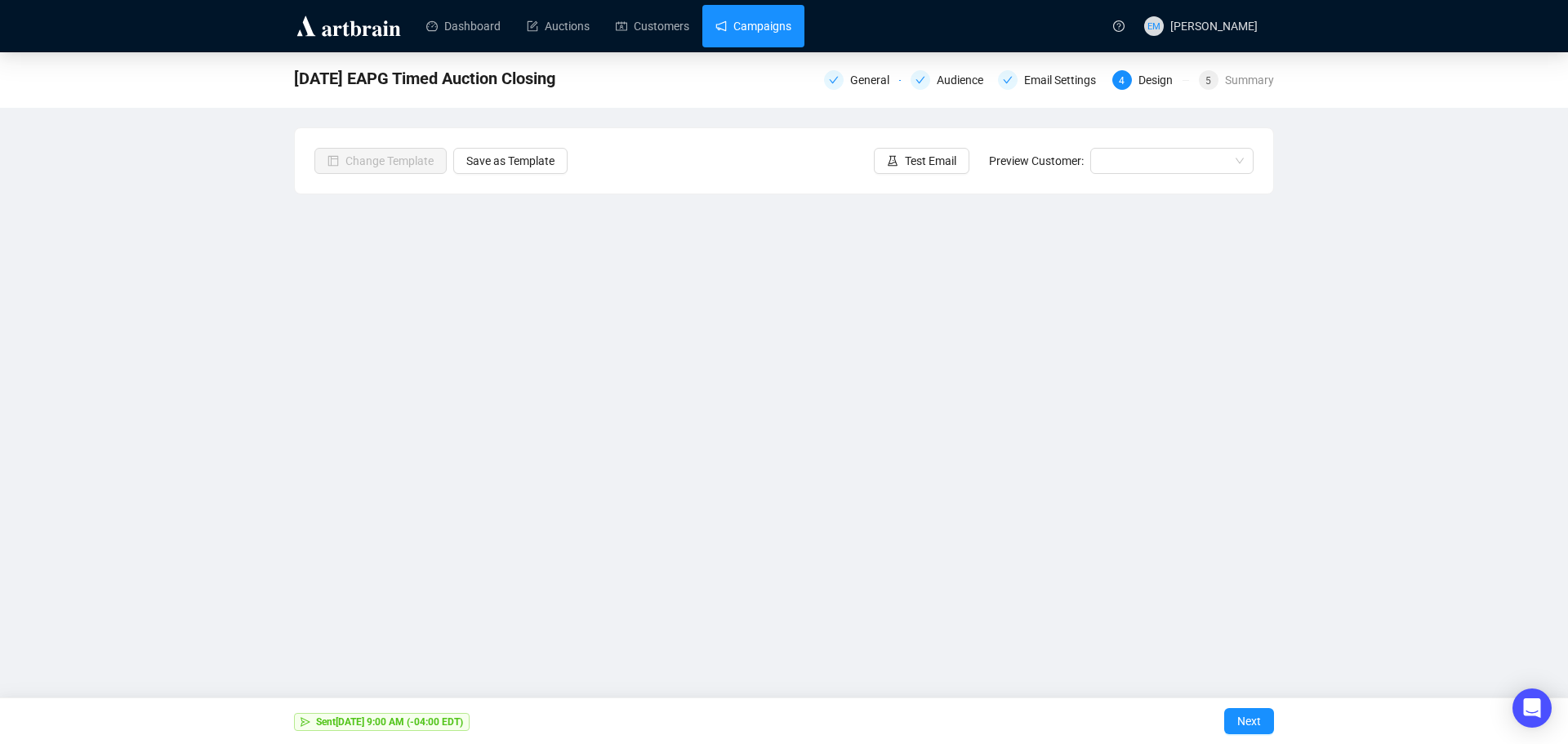
click at [752, 27] on link "Campaigns" at bounding box center [753, 26] width 76 height 42
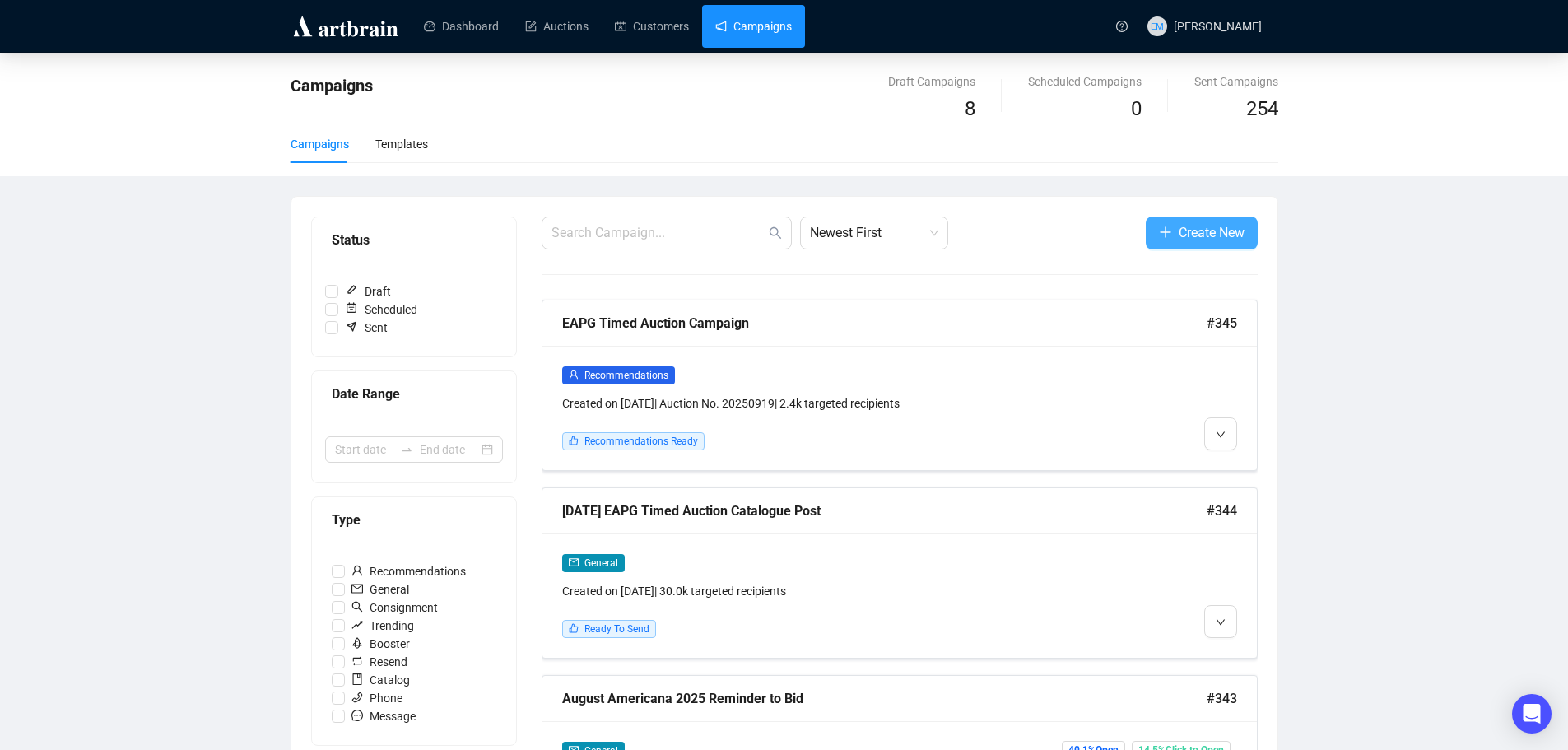
click at [1190, 227] on span "Create New" at bounding box center [1211, 232] width 66 height 20
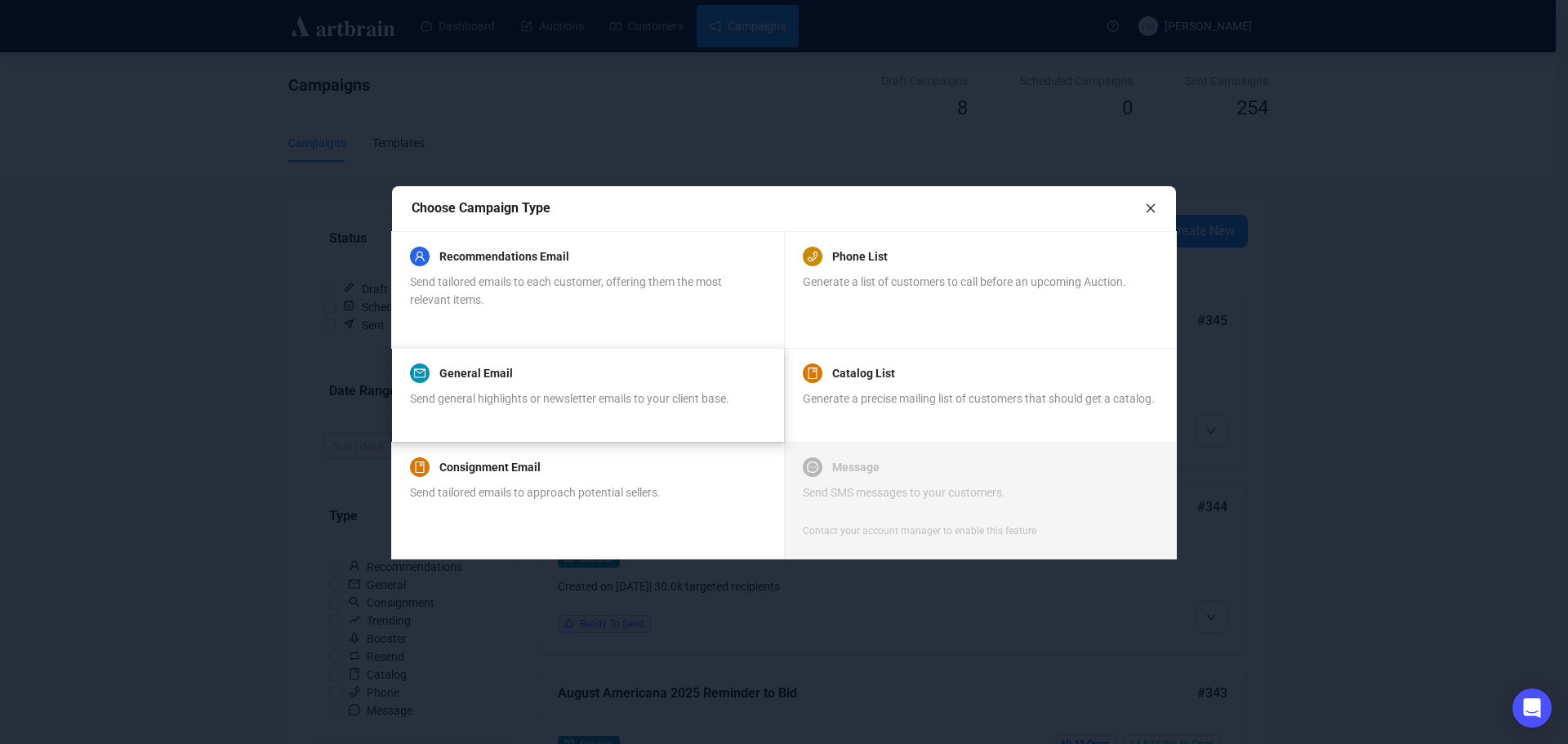
click at [584, 380] on div "General Email" at bounding box center [569, 373] width 320 height 19
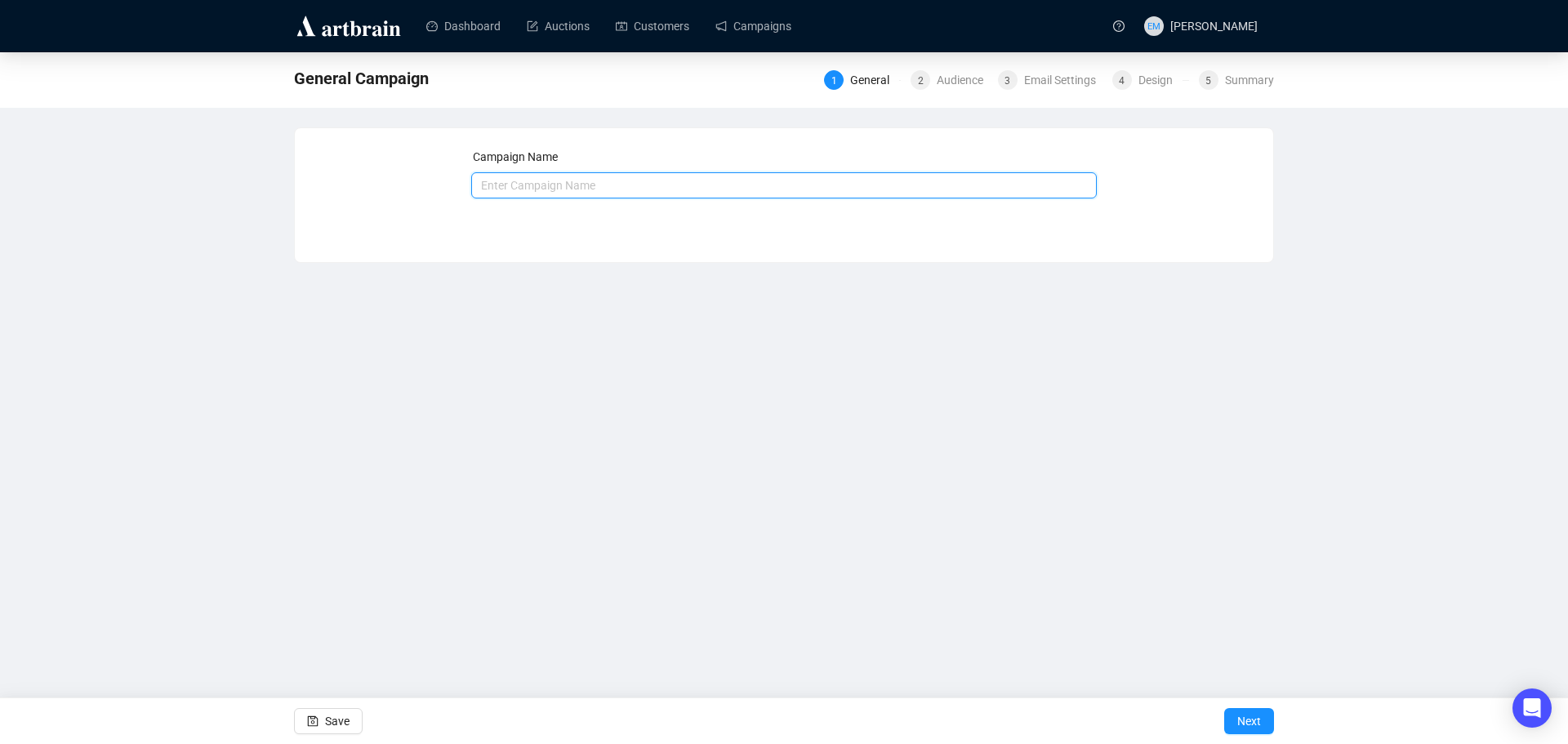
click at [659, 189] on input "text" at bounding box center [784, 184] width 626 height 26
type input "e"
type input "EAPG Timed Sale Closing"
click at [1264, 715] on button "Next" at bounding box center [1249, 721] width 50 height 26
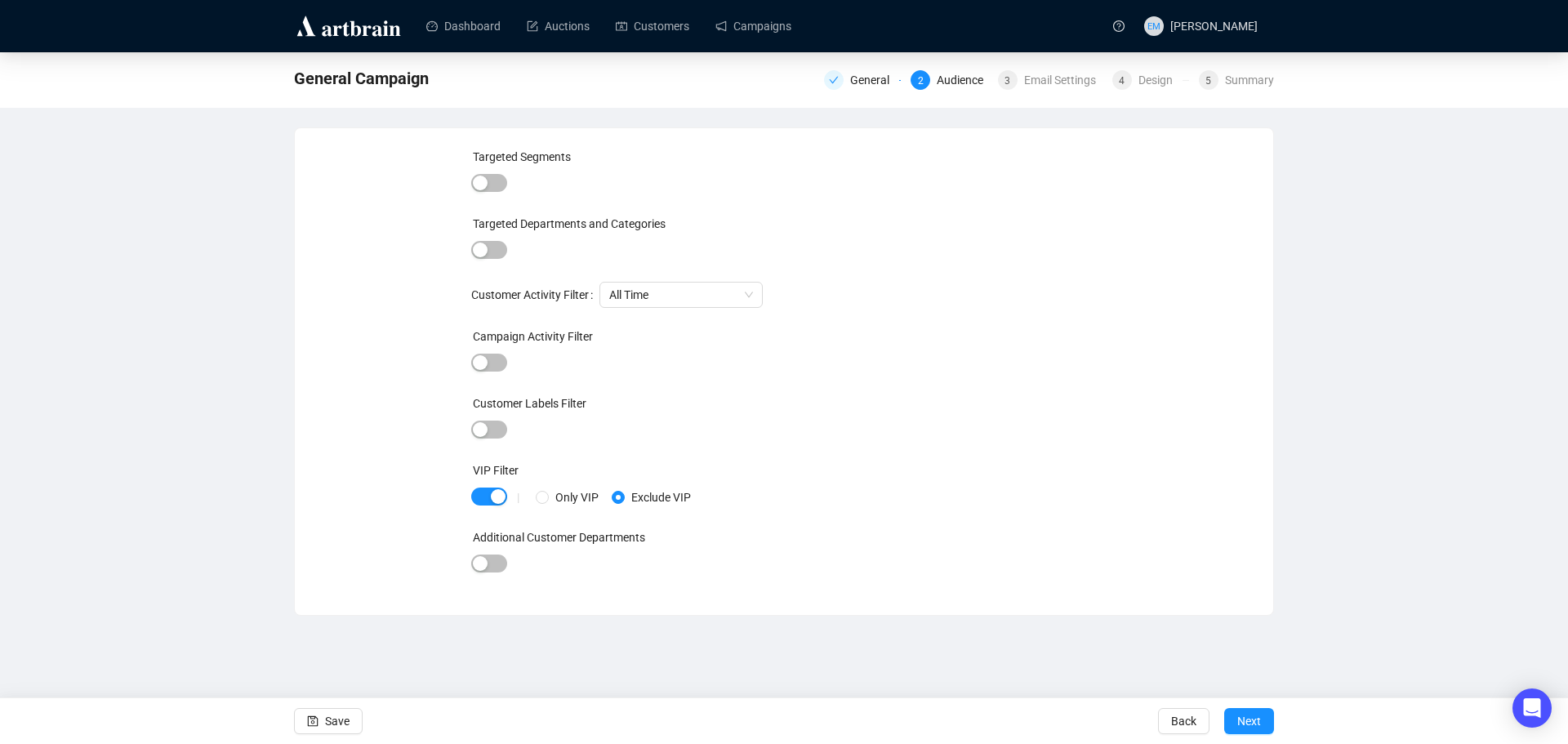
click at [500, 491] on div "|" at bounding box center [518, 497] width 36 height 13
click at [498, 500] on div "button" at bounding box center [497, 496] width 14 height 14
click at [1240, 721] on span "Next" at bounding box center [1249, 721] width 24 height 46
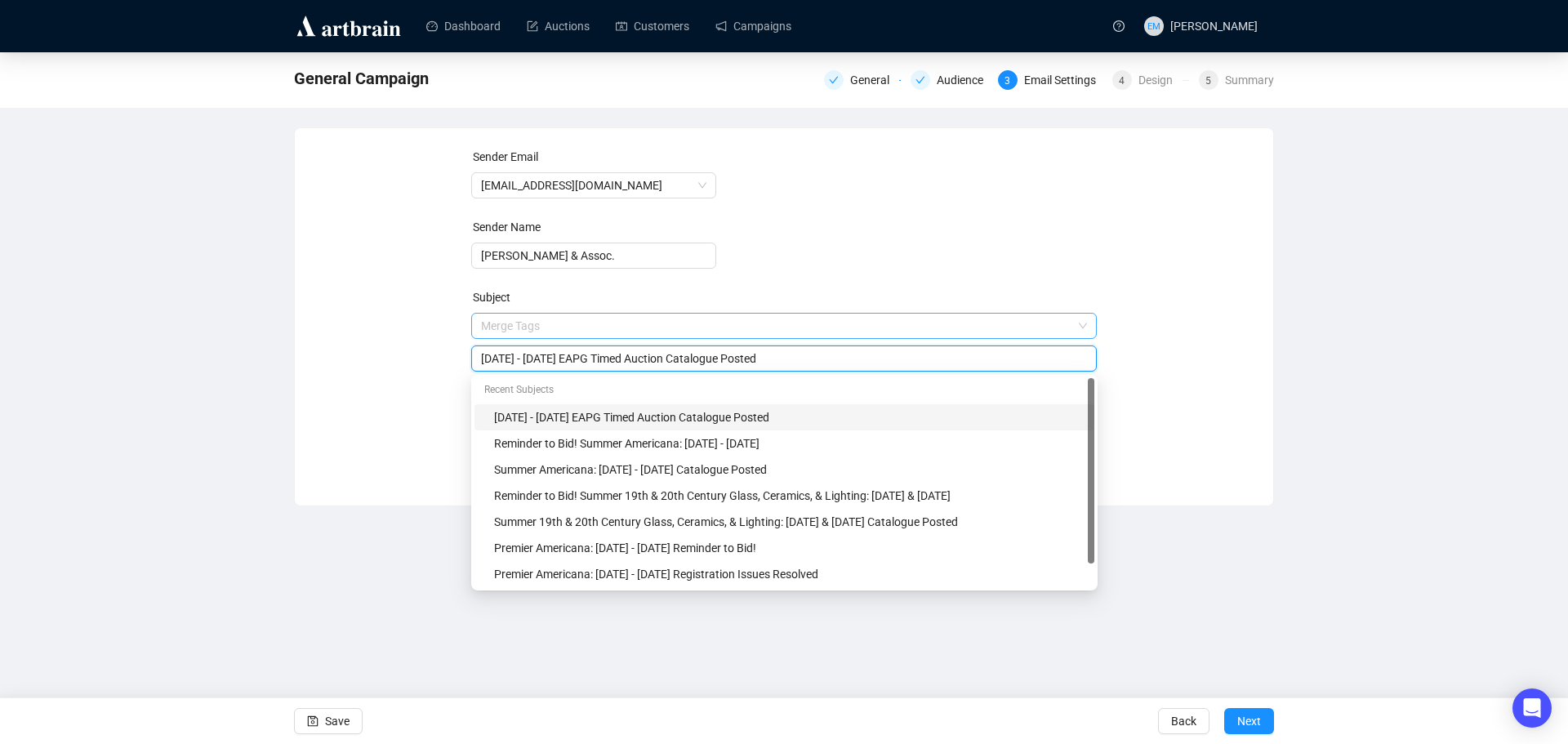
drag, startPoint x: 713, startPoint y: 325, endPoint x: 869, endPoint y: 336, distance: 156.4
click at [869, 336] on span "Merge Tags [DATE] - [DATE] EAPG Timed Auction Catalogue Posted" at bounding box center [784, 343] width 626 height 46
drag, startPoint x: 549, startPoint y: 357, endPoint x: 539, endPoint y: 357, distance: 10.0
click at [539, 357] on input "[DATE] - [DATE] EAPG Timed Auction Closing" at bounding box center [784, 358] width 607 height 18
click at [803, 358] on input "[DATE] - [DATE] EAPG Timed Auction Closing" at bounding box center [784, 358] width 607 height 18
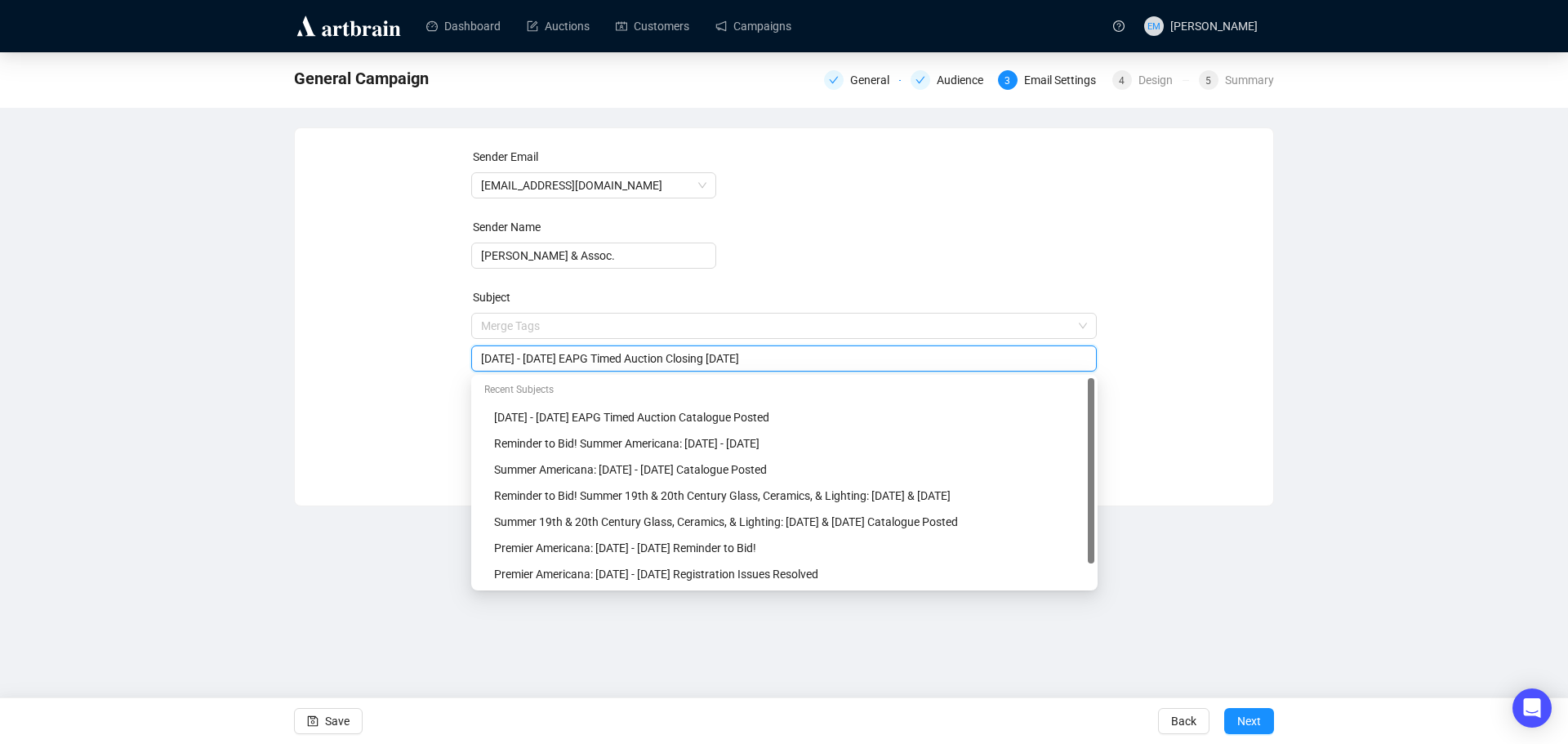
type input "[DATE] - [DATE] EAPG Timed Auction Closing [DATE]"
click at [842, 239] on form "Sender Email [EMAIL_ADDRESS][DOMAIN_NAME] Sender Name [PERSON_NAME] & Assoc. Su…" at bounding box center [784, 295] width 626 height 294
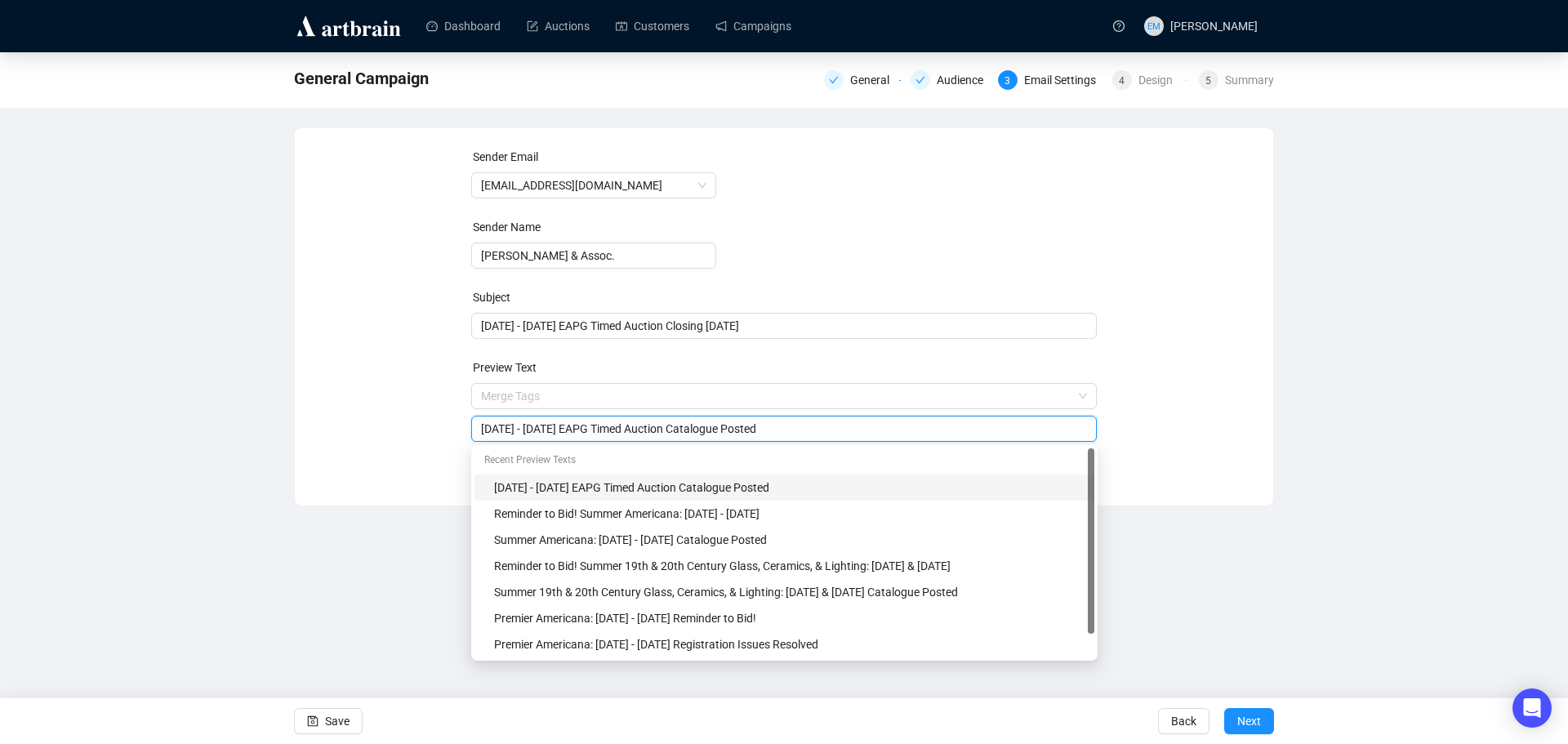
click at [547, 428] on input "[DATE] - [DATE] EAPG Timed Auction Catalogue Posted" at bounding box center [784, 428] width 607 height 18
drag, startPoint x: 550, startPoint y: 428, endPoint x: 541, endPoint y: 429, distance: 9.1
click at [541, 429] on input "[DATE] - [DATE] EAPG Timed Auction Catalogue Posted" at bounding box center [784, 428] width 607 height 18
drag, startPoint x: 713, startPoint y: 428, endPoint x: 868, endPoint y: 431, distance: 155.0
click at [868, 431] on input "[DATE] - [DATE] EAPG Timed Auction Catalogue Posted" at bounding box center [784, 428] width 607 height 18
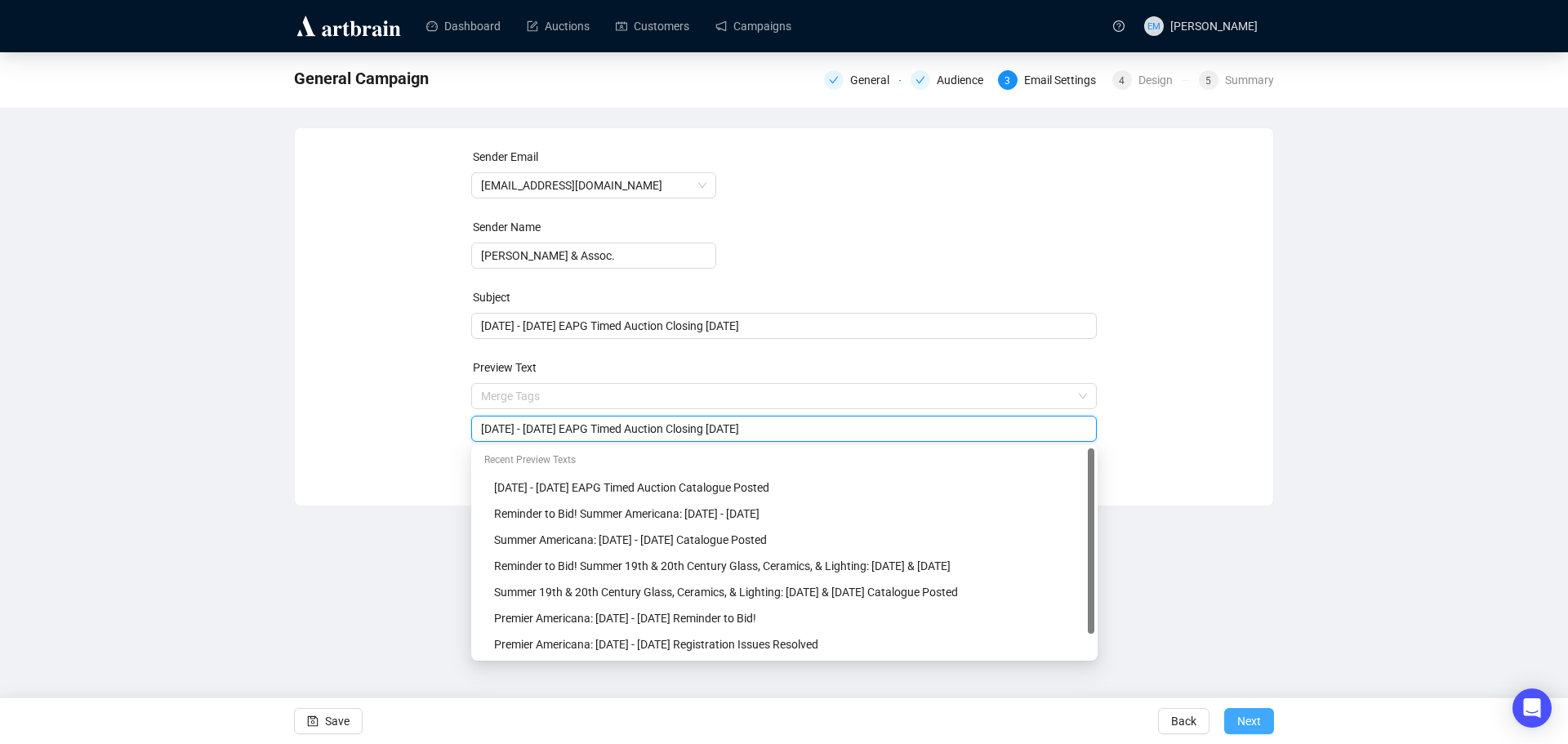
type input "[DATE] - [DATE] EAPG Timed Auction Closing [DATE]"
click at [1256, 719] on span "Next" at bounding box center [1249, 721] width 24 height 46
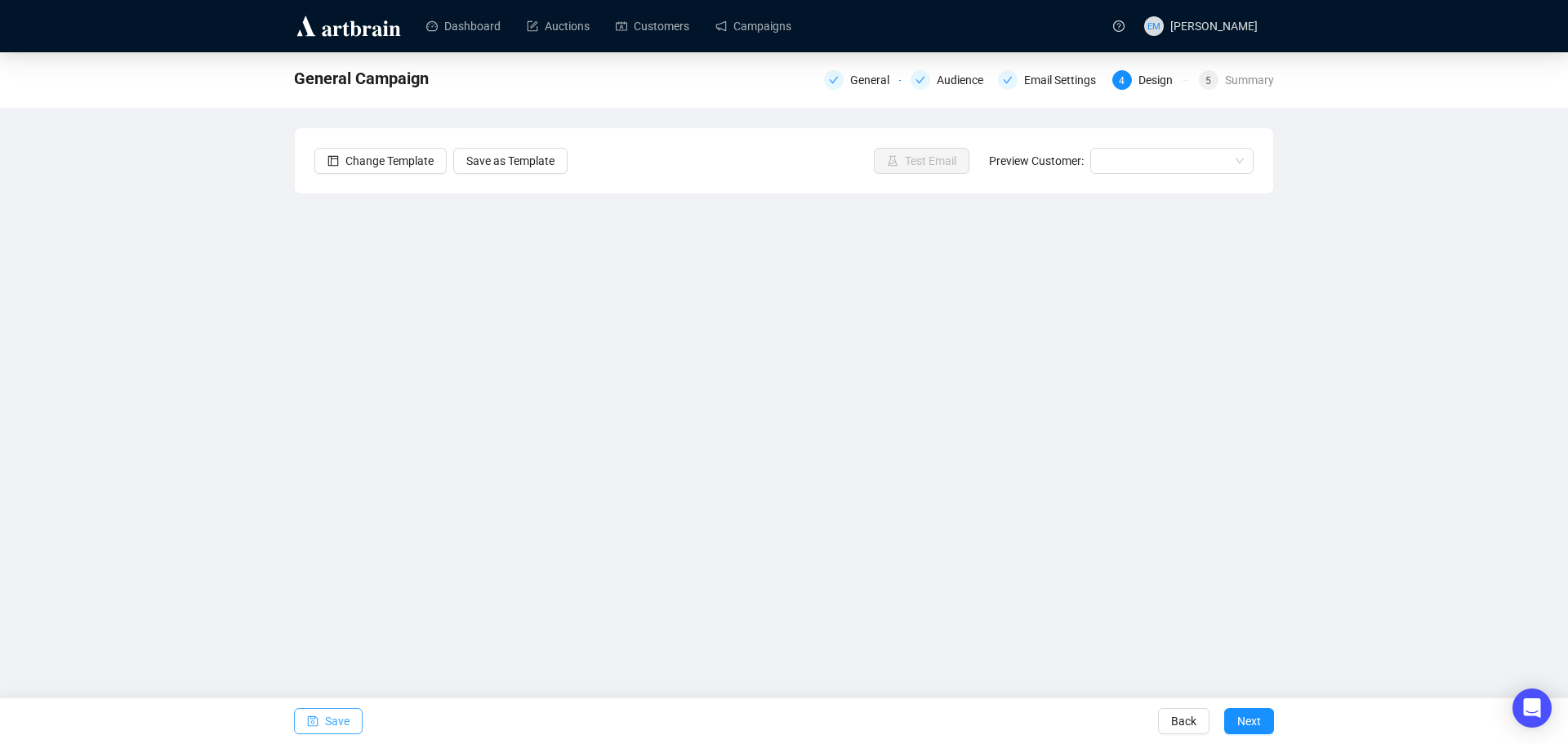
click at [326, 716] on span "Save" at bounding box center [338, 721] width 25 height 46
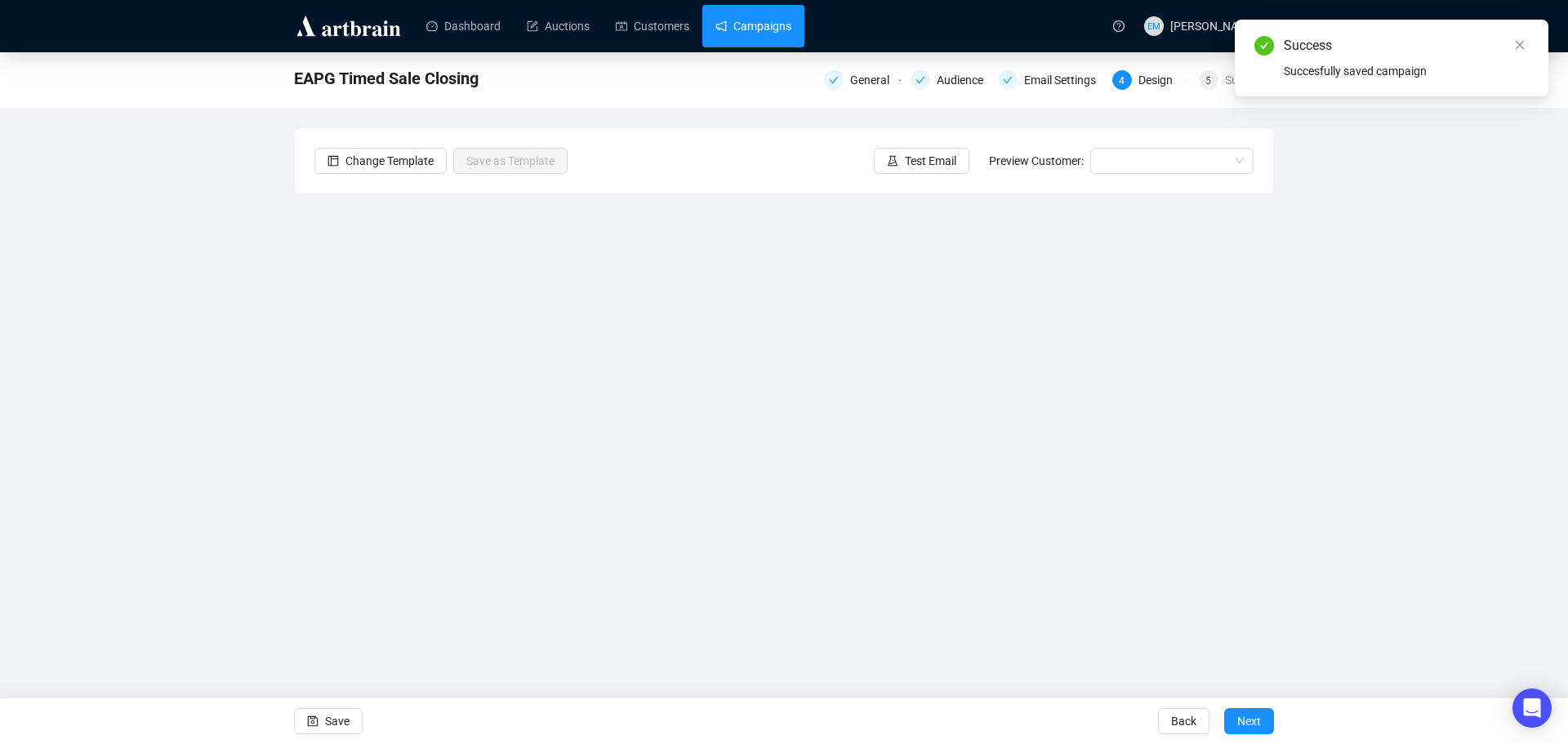
click at [743, 19] on link "Campaigns" at bounding box center [753, 26] width 76 height 42
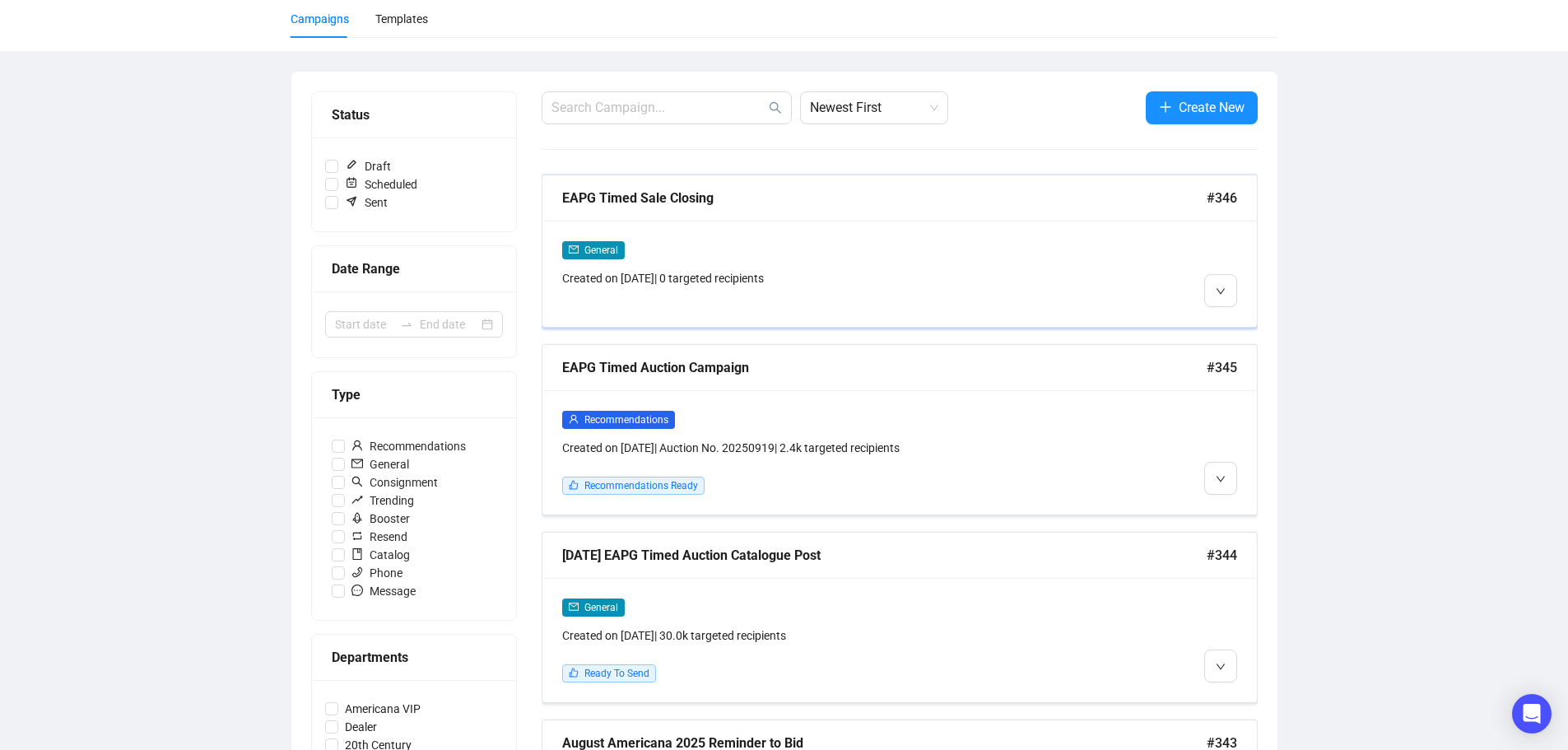
scroll to position [124, 0]
click at [1226, 293] on button "button" at bounding box center [1221, 291] width 33 height 33
click at [1250, 329] on span "Edit" at bounding box center [1247, 327] width 19 height 14
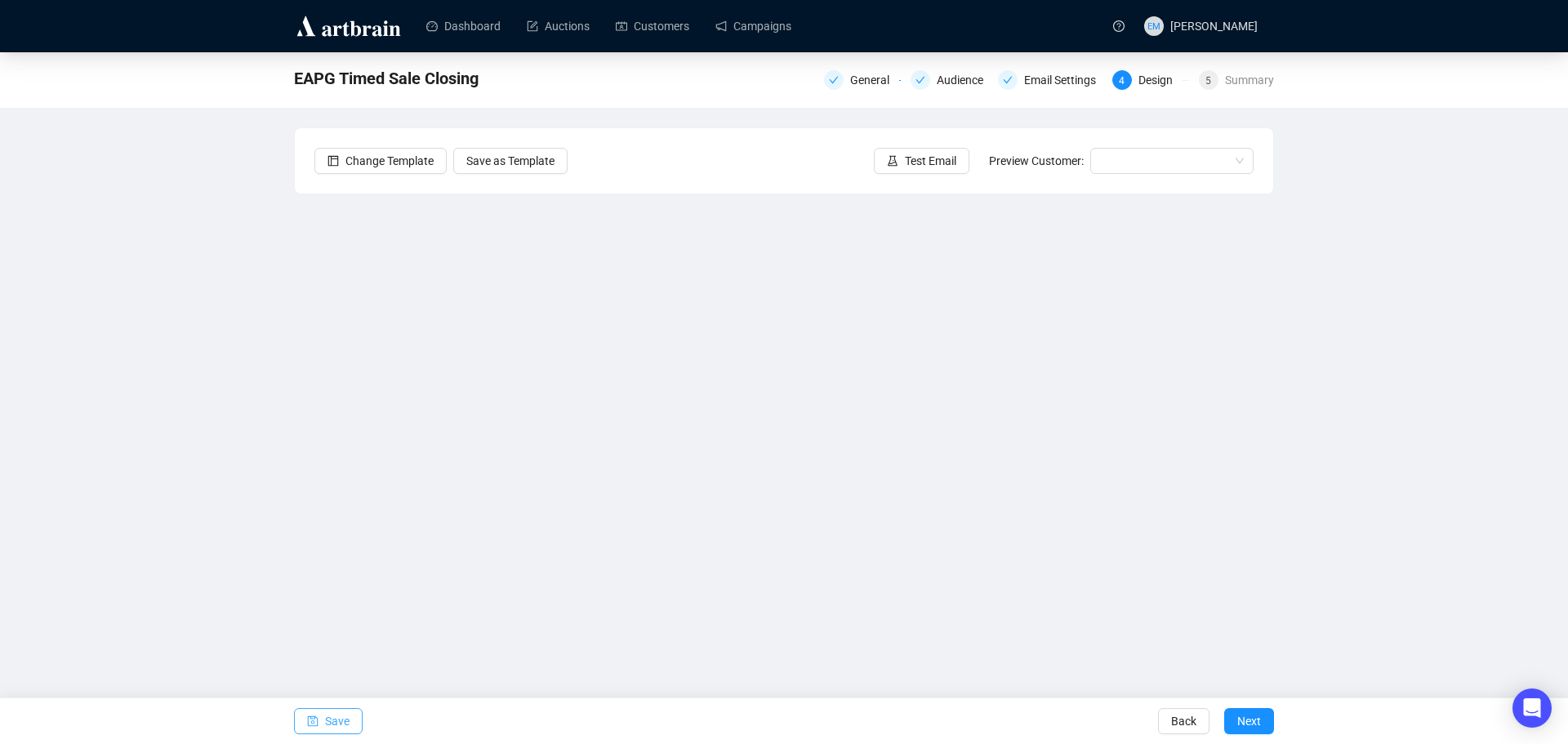
click at [326, 721] on span "Save" at bounding box center [338, 721] width 25 height 46
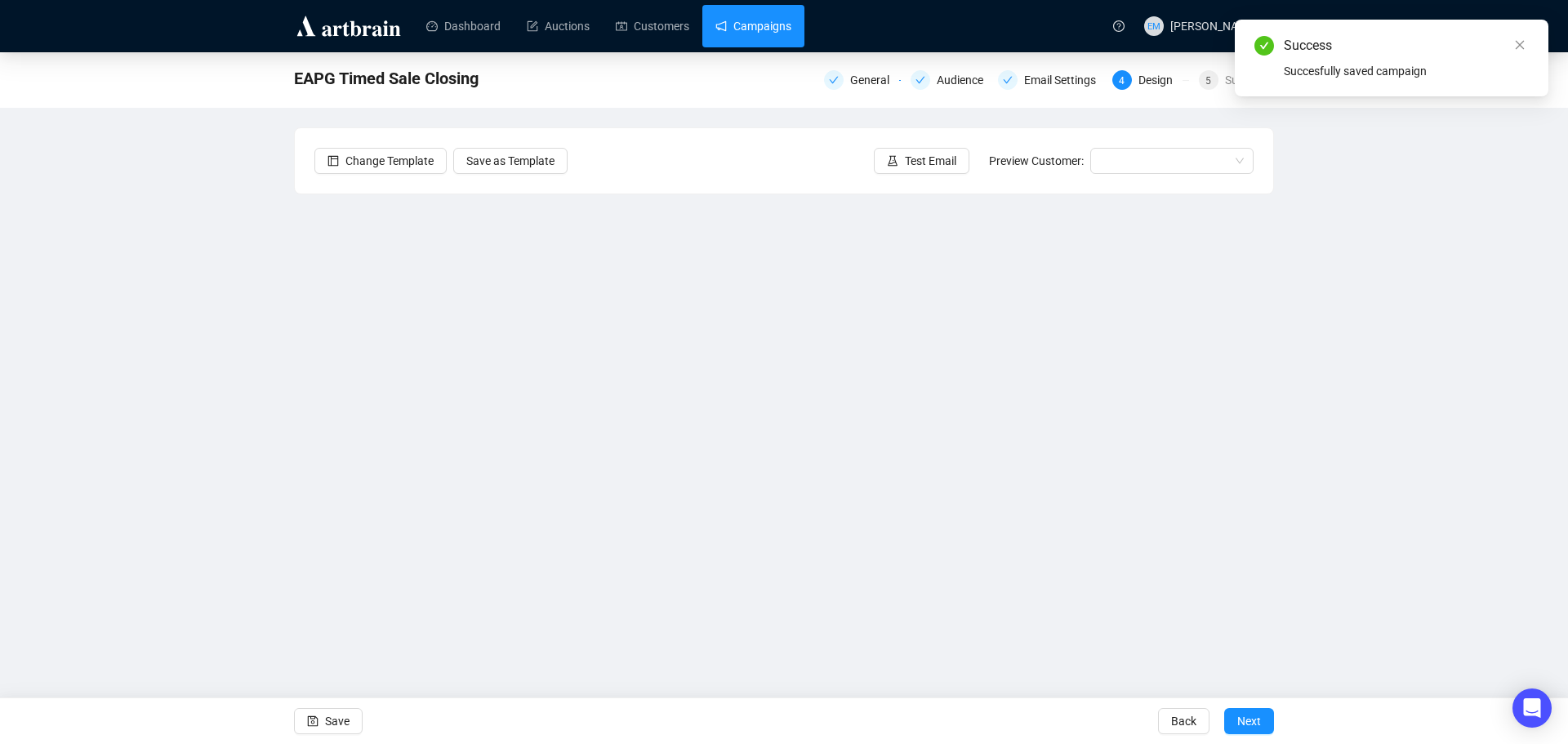
click at [763, 27] on link "Campaigns" at bounding box center [753, 26] width 76 height 42
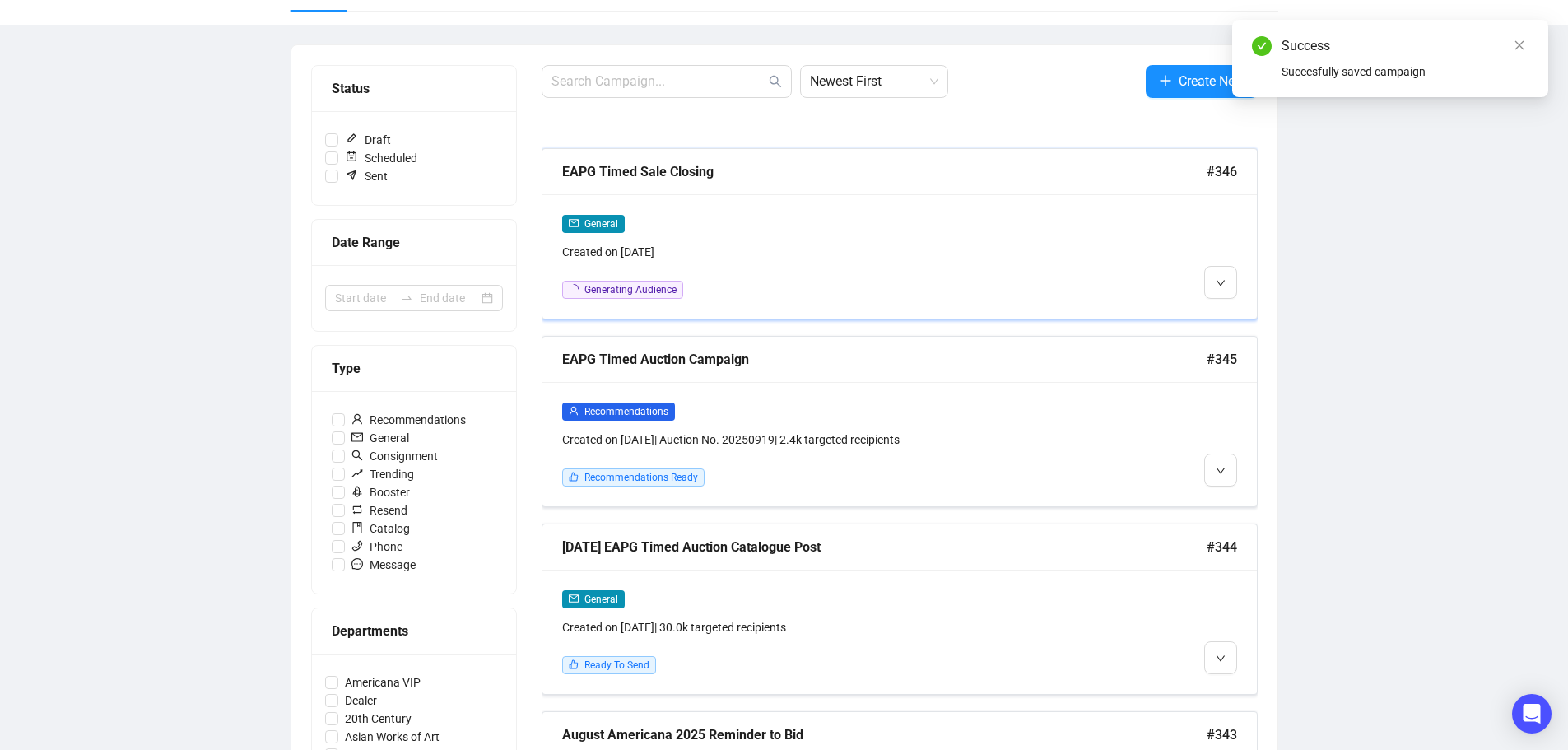
scroll to position [165, 0]
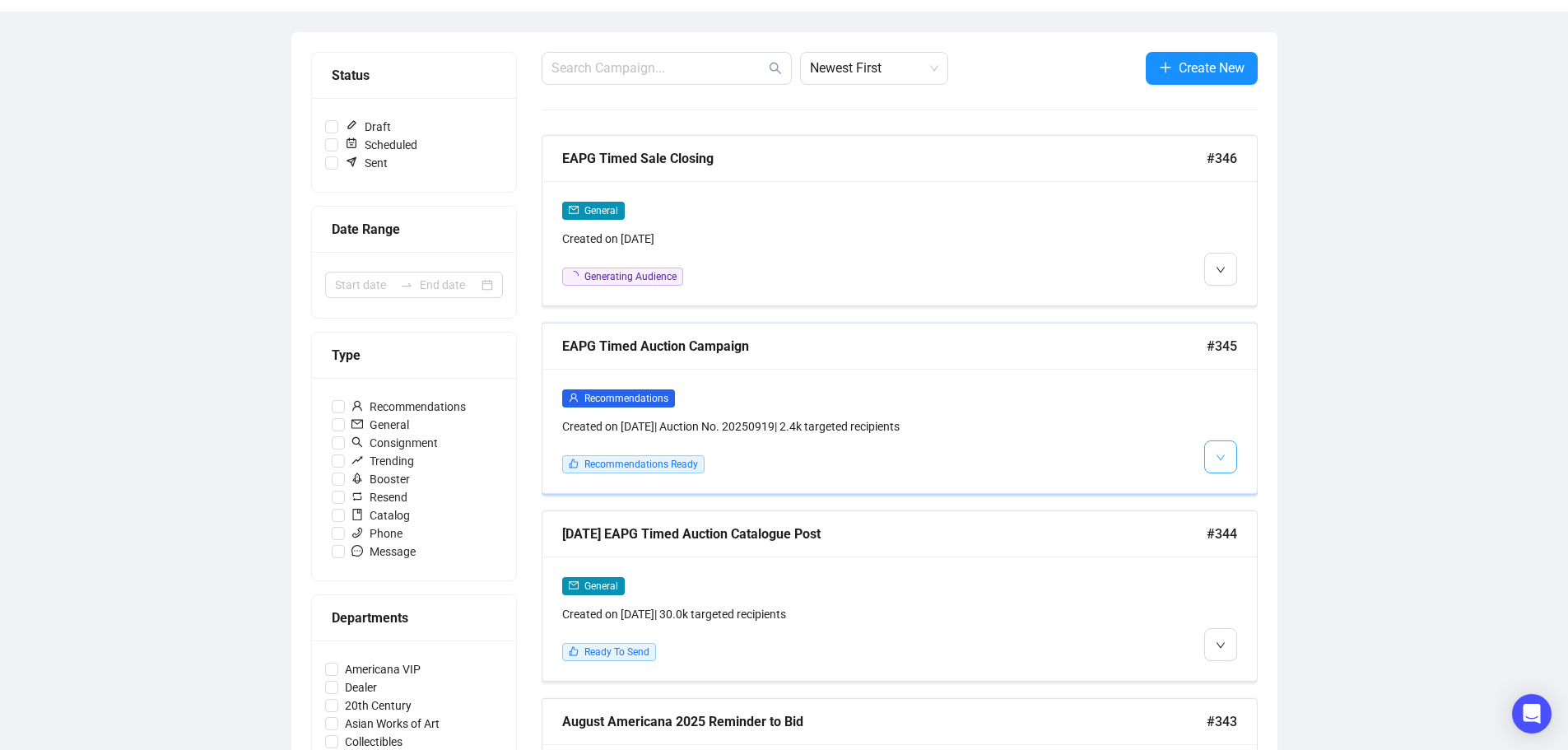
click at [1223, 455] on icon "down" at bounding box center [1219, 458] width 9 height 6
click at [1233, 485] on div "Recommendations Created on [DATE] | Auction No. 20250919 | 2.4k targeted recipi…" at bounding box center [900, 431] width 714 height 124
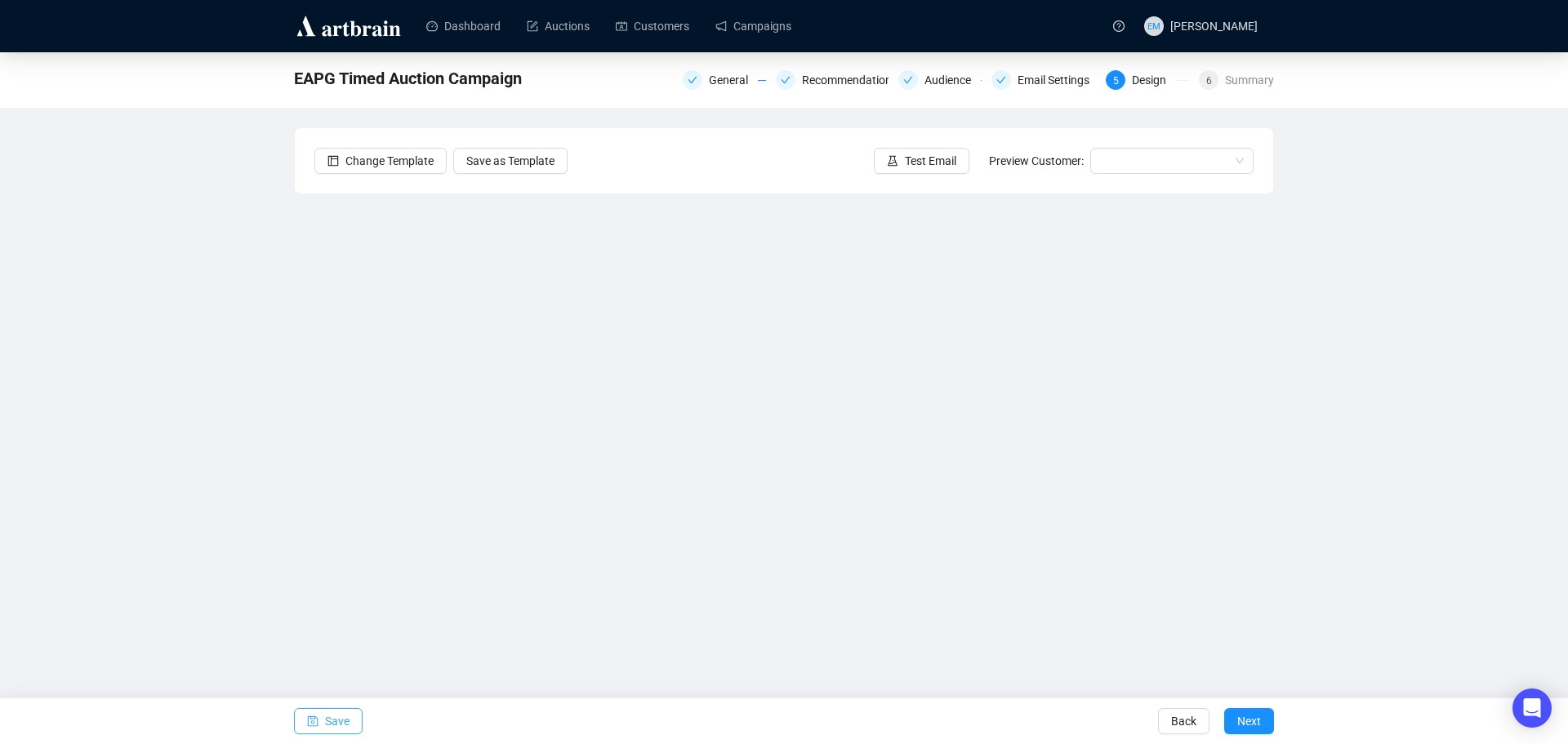
click at [320, 718] on button "Save" at bounding box center [327, 721] width 68 height 26
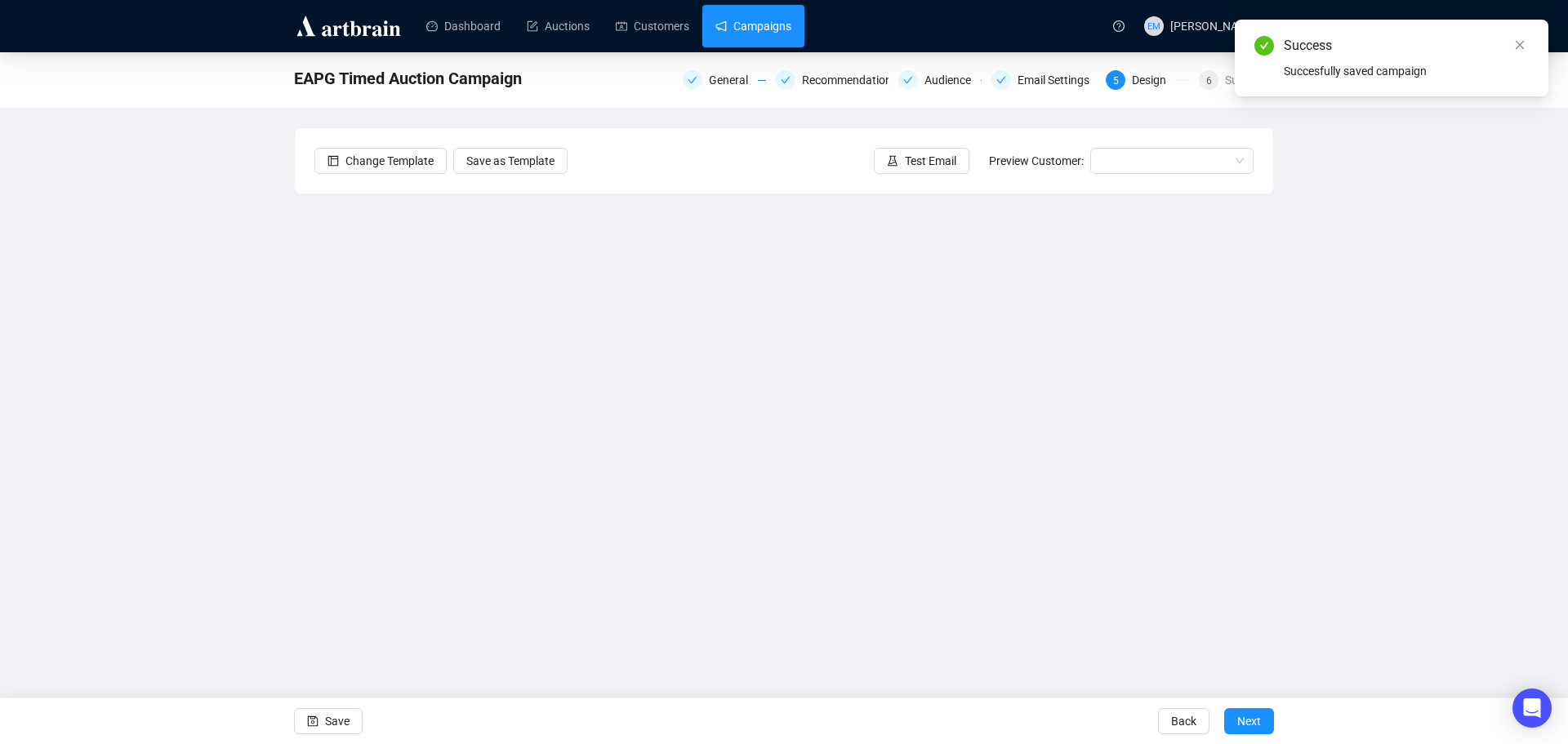
click at [758, 30] on link "Campaigns" at bounding box center [753, 26] width 76 height 42
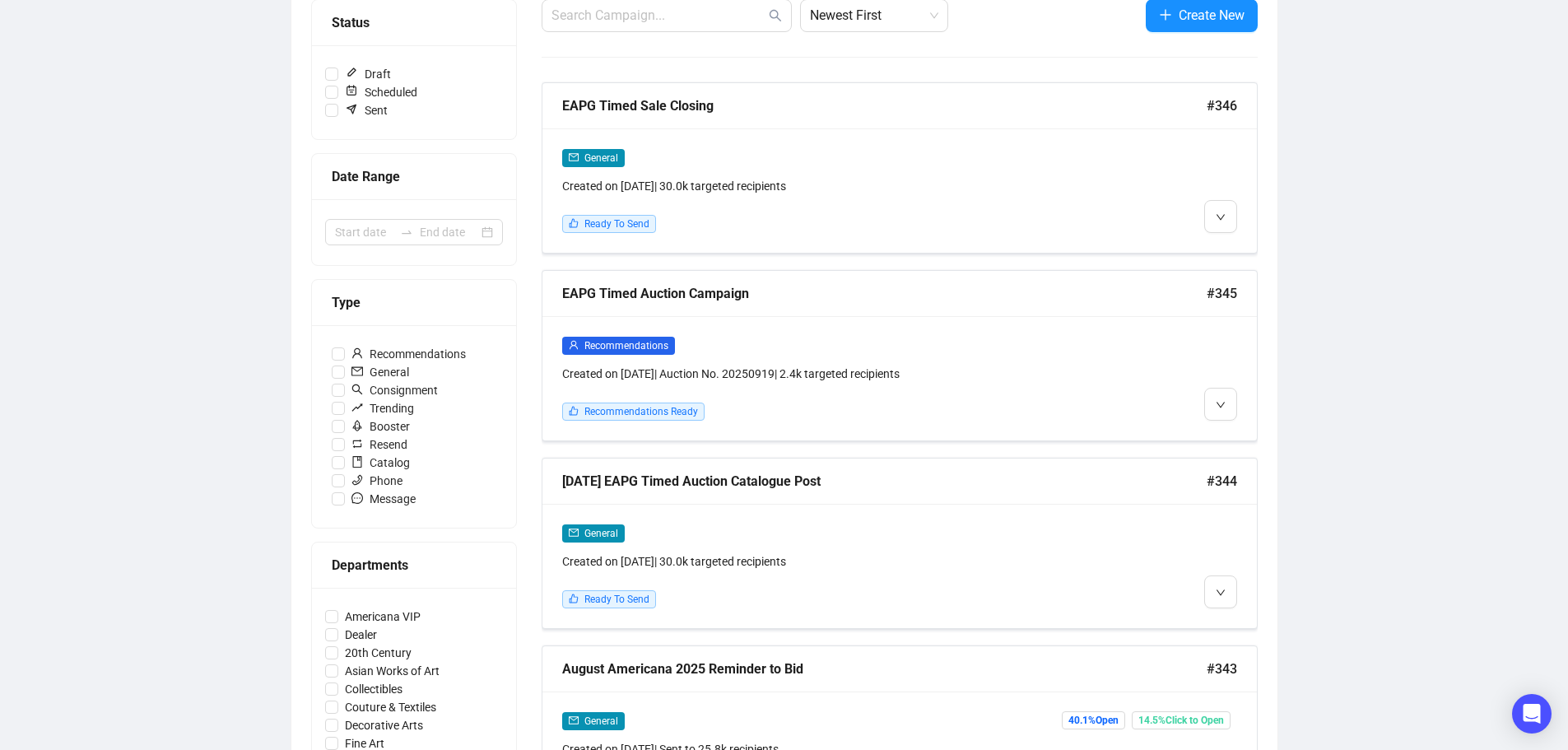
scroll to position [247, 0]
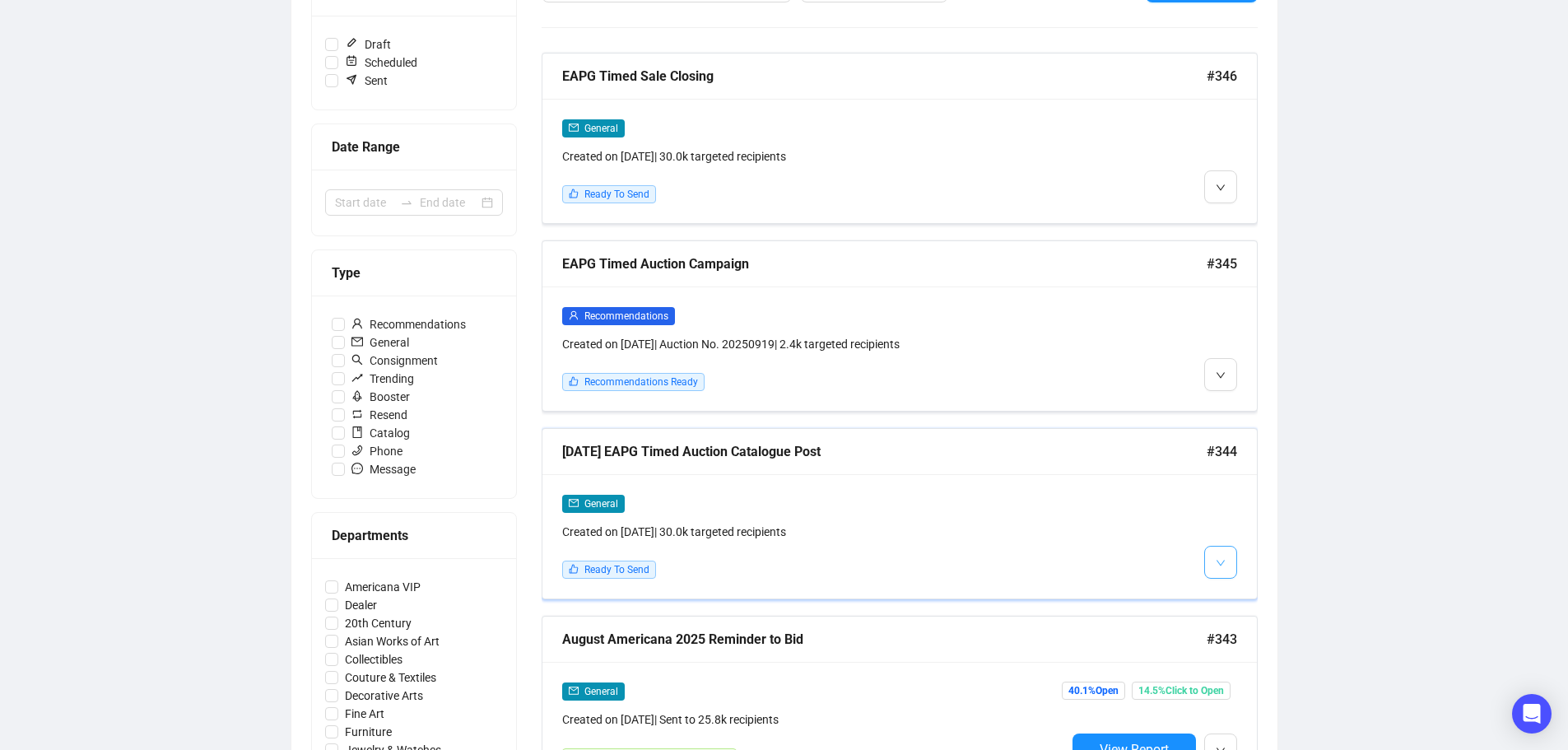
click at [1236, 567] on button "button" at bounding box center [1221, 562] width 33 height 33
click at [1230, 564] on button "button" at bounding box center [1221, 562] width 33 height 33
click at [1317, 534] on div "Campaigns Draft Campaigns 9 Scheduled Campaigns 0 Sent Campaigns 254 Campaigns …" at bounding box center [784, 711] width 1568 height 1812
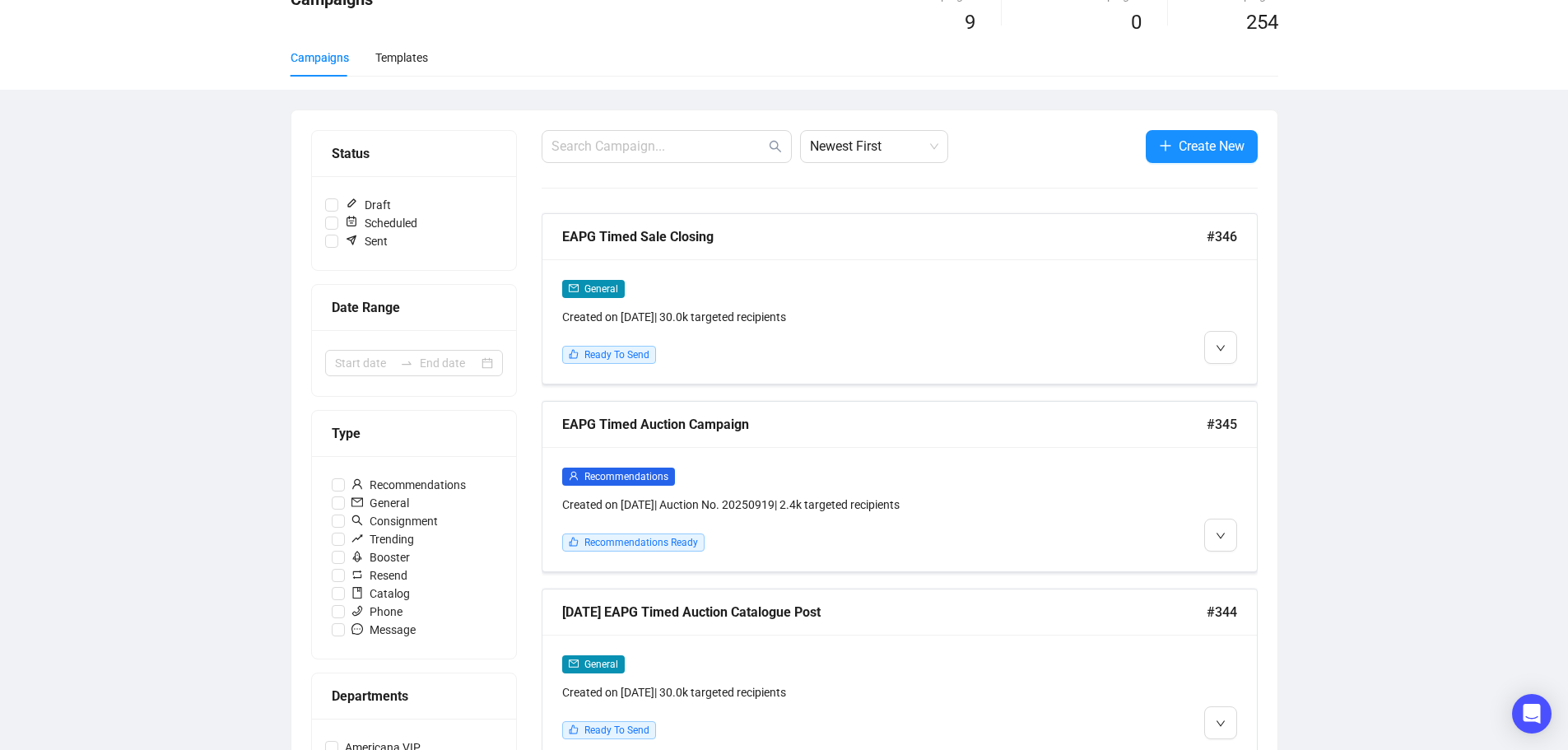
scroll to position [165, 0]
